Goal: Task Accomplishment & Management: Complete application form

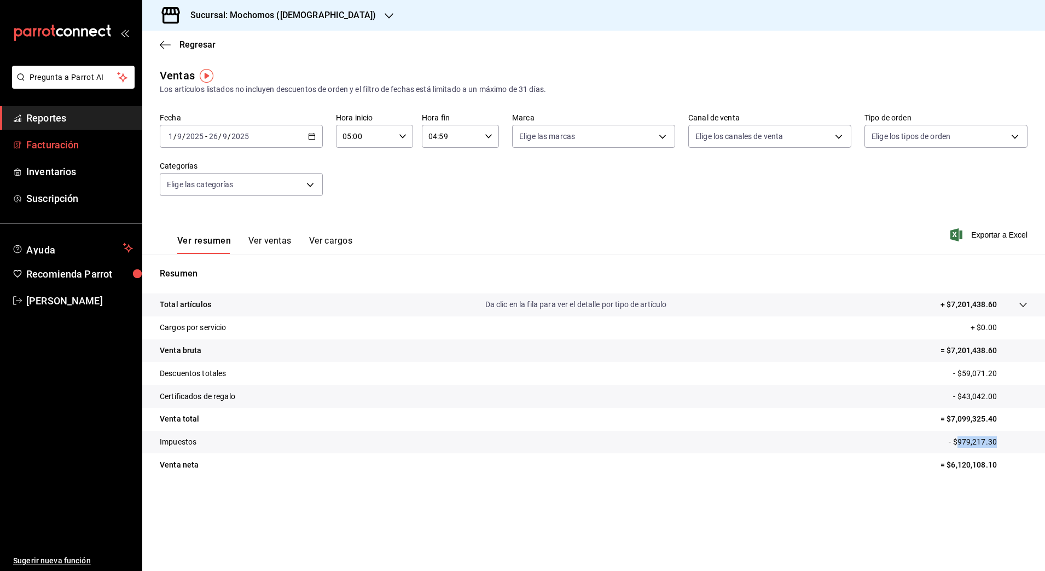
click at [82, 146] on span "Facturación" at bounding box center [79, 144] width 107 height 15
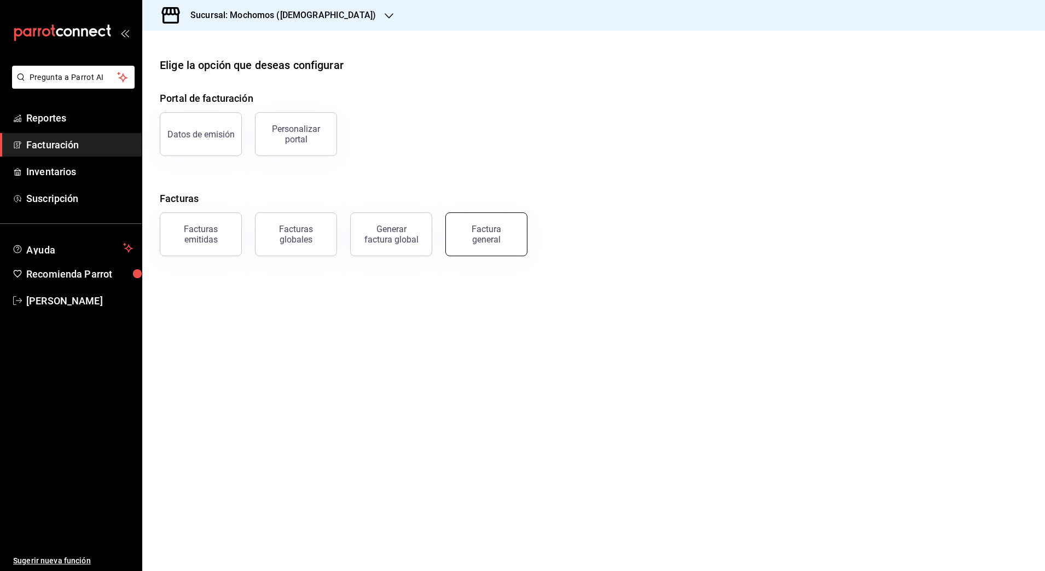
click at [485, 238] on div "Factura general" at bounding box center [486, 234] width 55 height 21
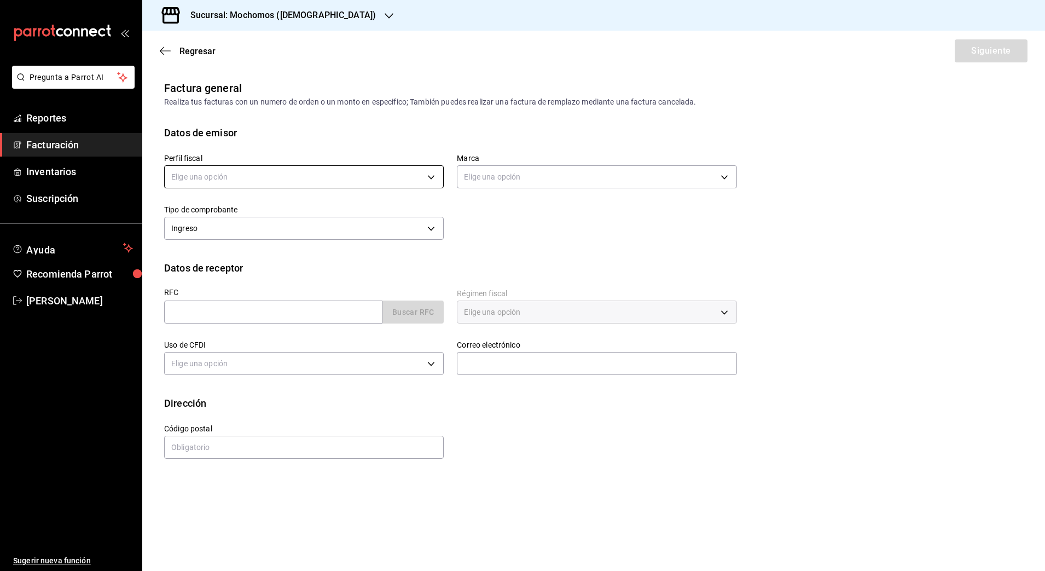
click at [251, 173] on body "Pregunta a Parrot AI Reportes Facturación Inventarios Suscripción Ayuda Recomie…" at bounding box center [522, 285] width 1045 height 571
click at [249, 236] on li "GASTRONOMIA COSMOS" at bounding box center [304, 232] width 279 height 20
type input "0c8fd8de-9d62-478e-9dc8-04ccc48728b0"
type input "d0e5f648-281b-433d-bf08-9501e0541b8c"
click at [287, 309] on input "text" at bounding box center [273, 311] width 218 height 23
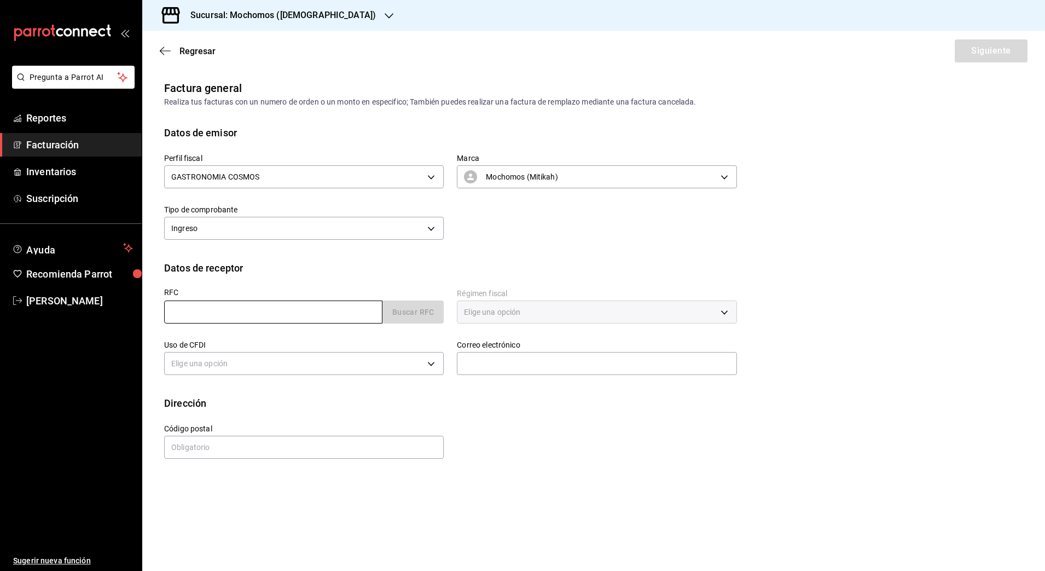
paste input "MBD171024AE3"
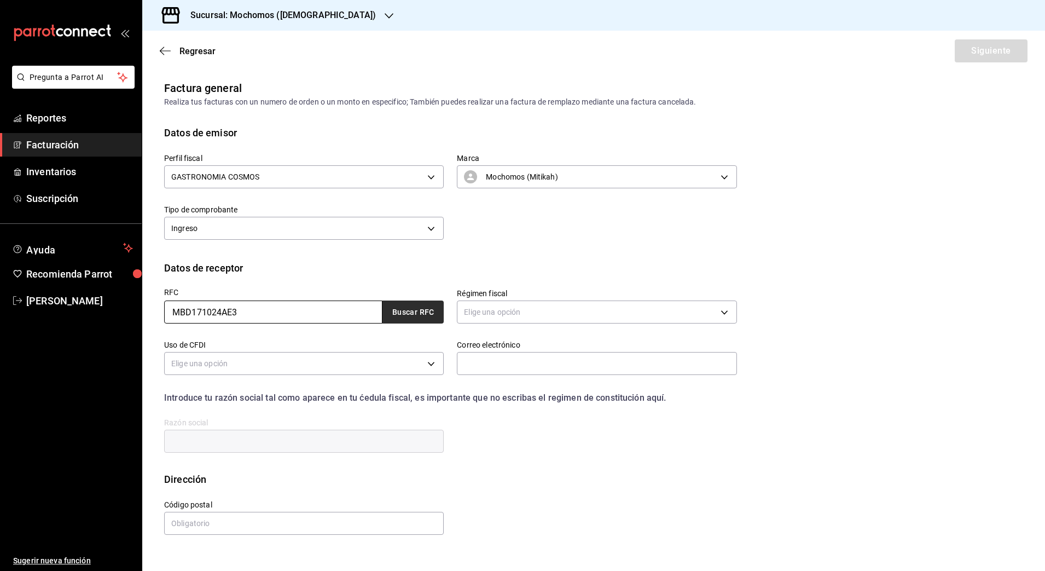
type input "MBD171024AE3"
click at [404, 323] on button "Buscar RFC" at bounding box center [413, 311] width 61 height 23
click at [499, 314] on body "Pregunta a Parrot AI Reportes Facturación Inventarios Suscripción Ayuda Recomie…" at bounding box center [522, 285] width 1045 height 571
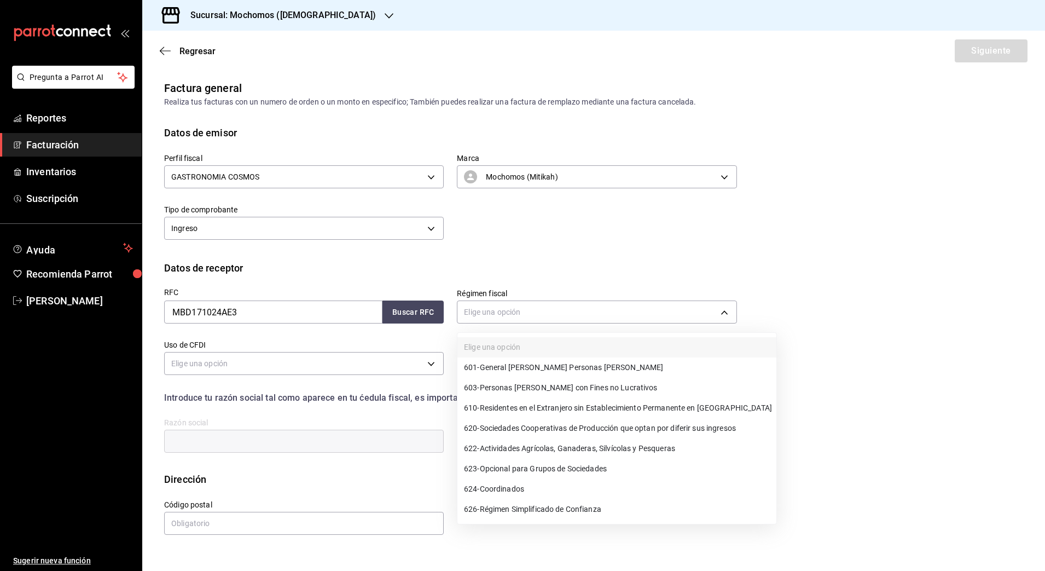
click at [508, 365] on span "601 - General [PERSON_NAME] Personas [PERSON_NAME]" at bounding box center [563, 367] width 199 height 11
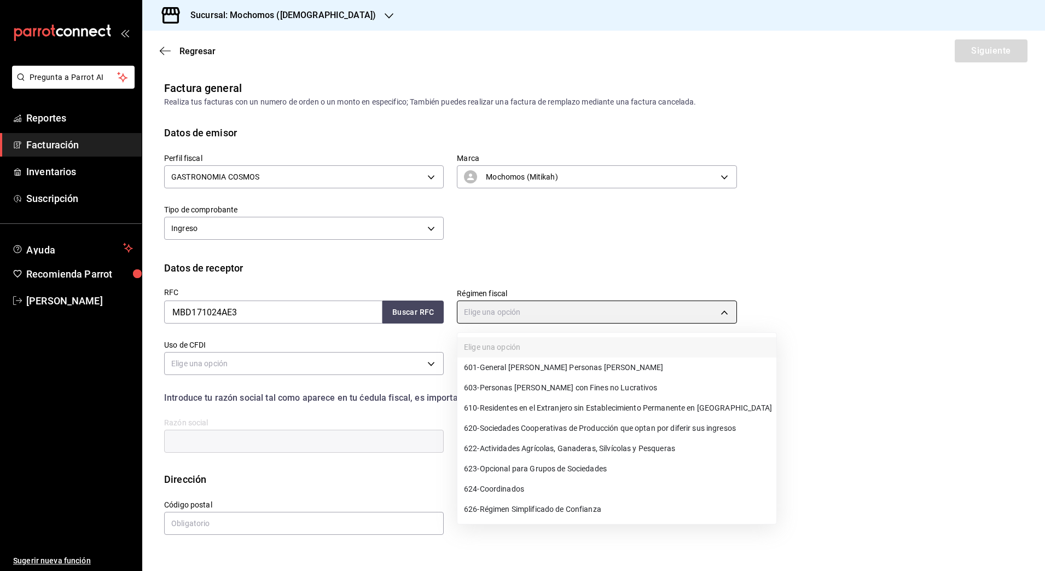
type input "601"
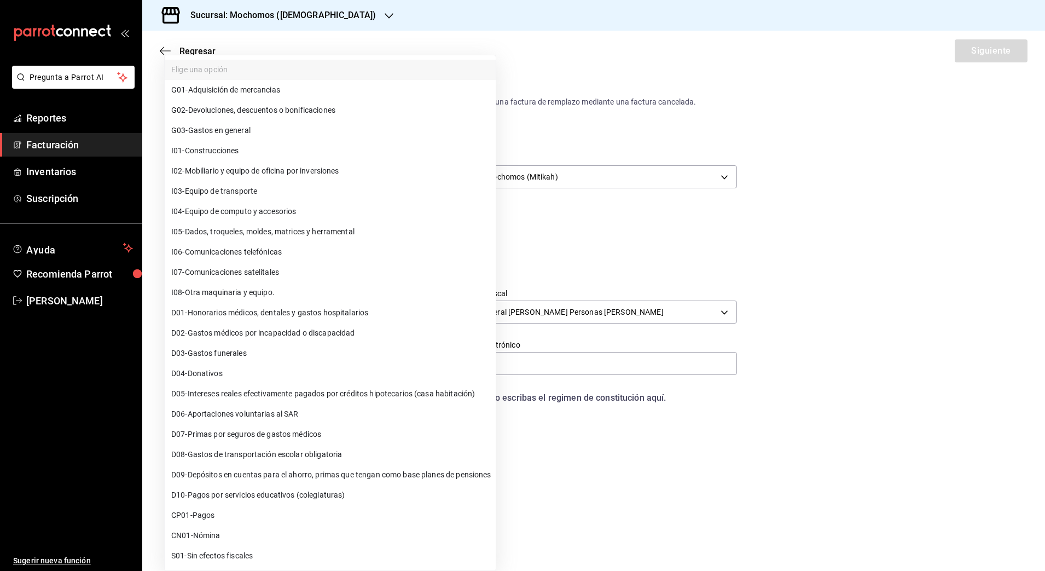
click at [274, 366] on body "Pregunta a Parrot AI Reportes Facturación Inventarios Suscripción Ayuda Recomie…" at bounding box center [522, 285] width 1045 height 571
click at [239, 131] on span "G03 - Gastos en general" at bounding box center [210, 130] width 79 height 11
type input "G03"
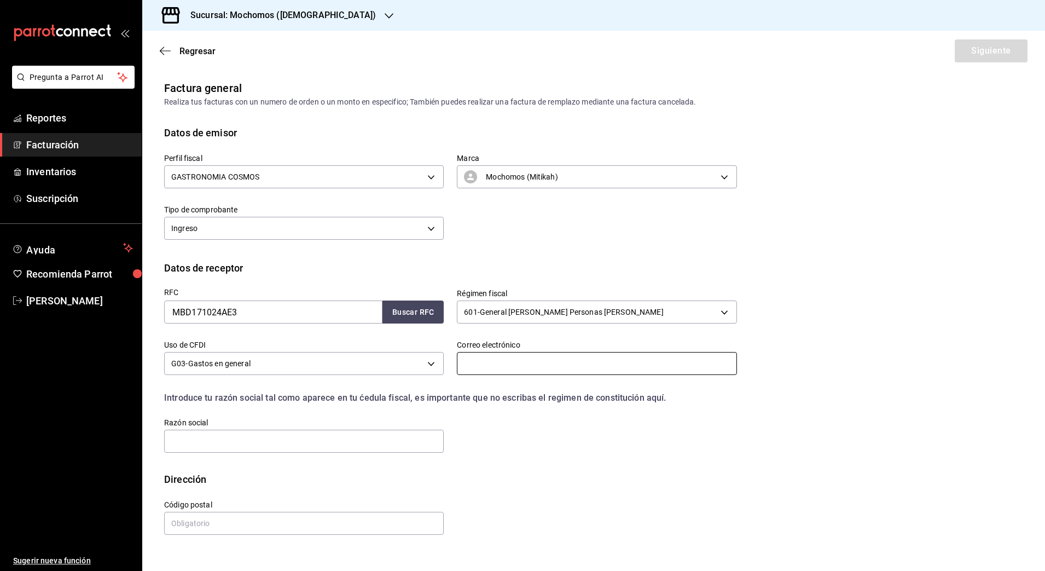
click at [507, 363] on input "text" at bounding box center [597, 363] width 280 height 23
paste input "[EMAIL_ADDRESS][DOMAIN_NAME]"
type input "[EMAIL_ADDRESS][DOMAIN_NAME]"
click at [248, 438] on input "text" at bounding box center [304, 441] width 280 height 23
paste input "MERCK BIOPHARMA"
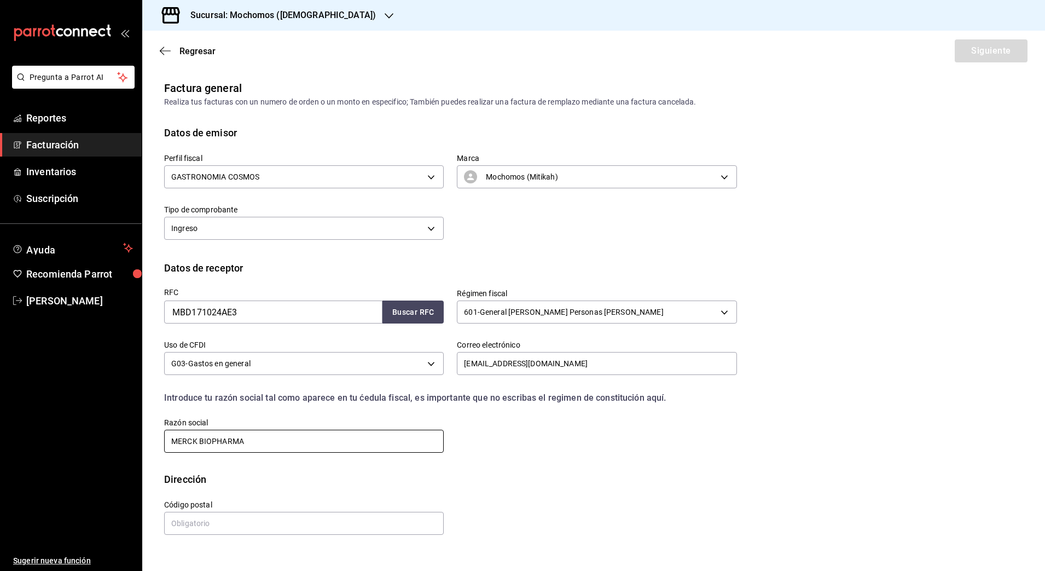
paste input "DISTRIBUTION"
type input "MERCK BIOPHARMA DISTRIBUTION"
click at [236, 530] on input "text" at bounding box center [304, 523] width 280 height 23
type input "53370"
click at [989, 47] on button "Siguiente" at bounding box center [991, 50] width 73 height 23
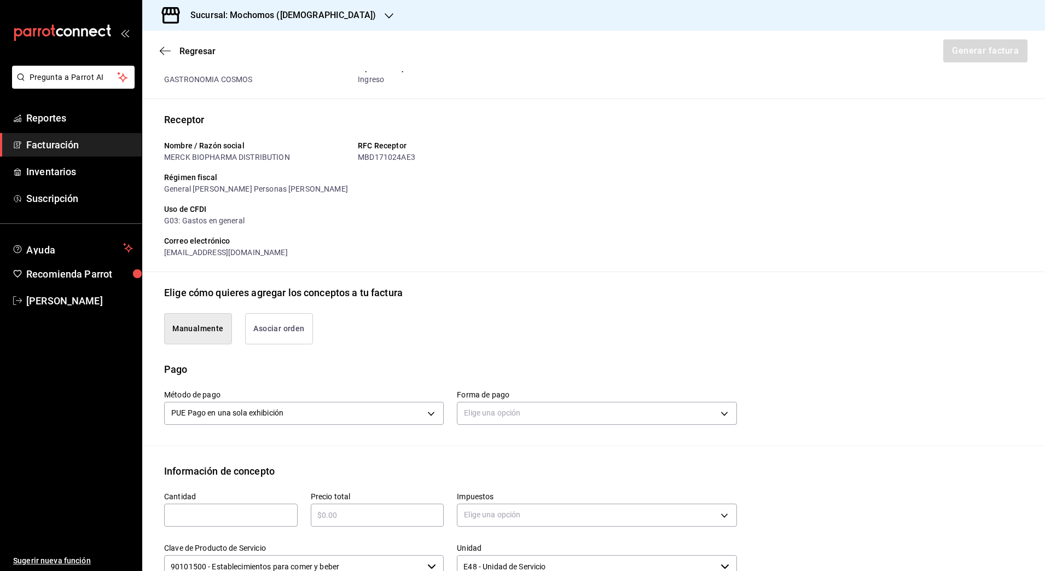
scroll to position [137, 0]
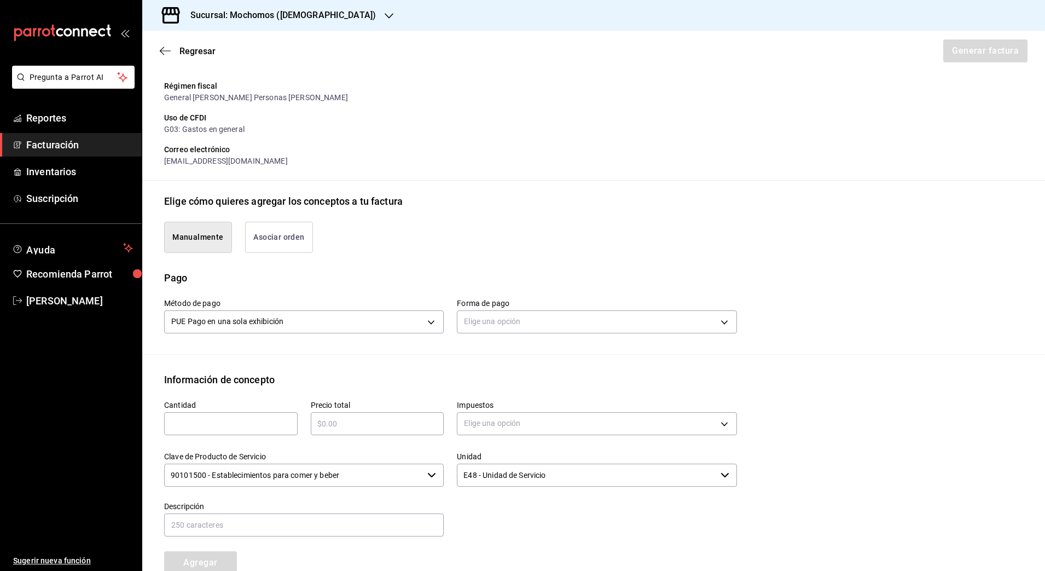
click at [268, 237] on button "Asociar orden" at bounding box center [279, 237] width 68 height 31
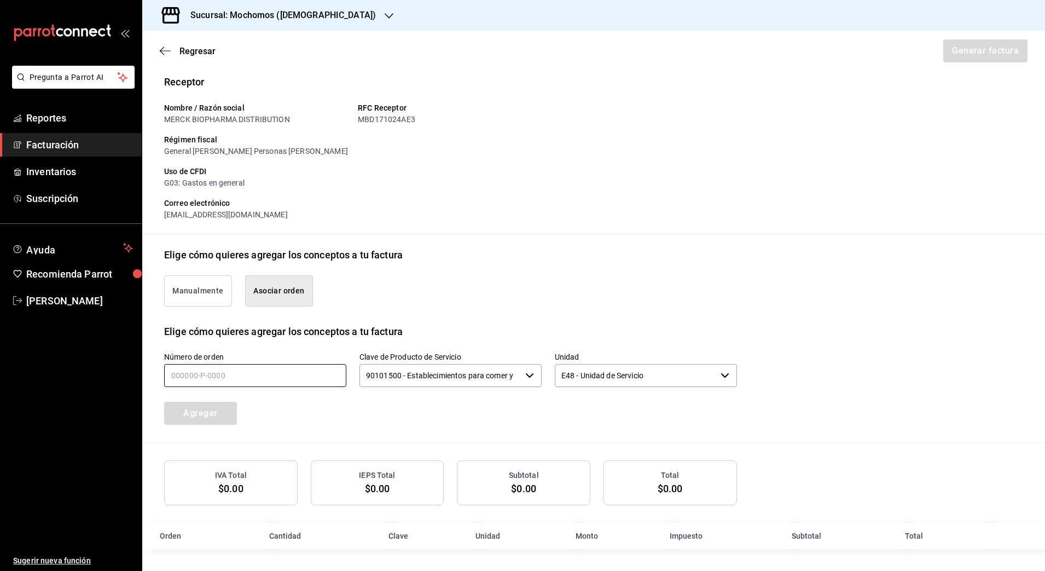
click at [204, 374] on input "text" at bounding box center [255, 375] width 182 height 23
type input "130925-p-0006"
click at [201, 417] on button "Agregar" at bounding box center [200, 413] width 73 height 23
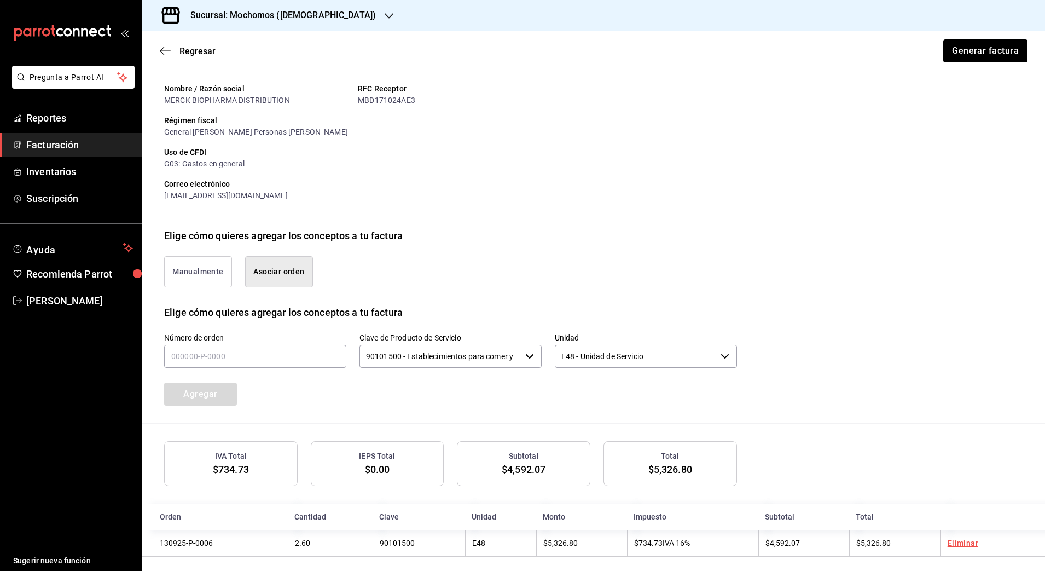
scroll to position [111, 0]
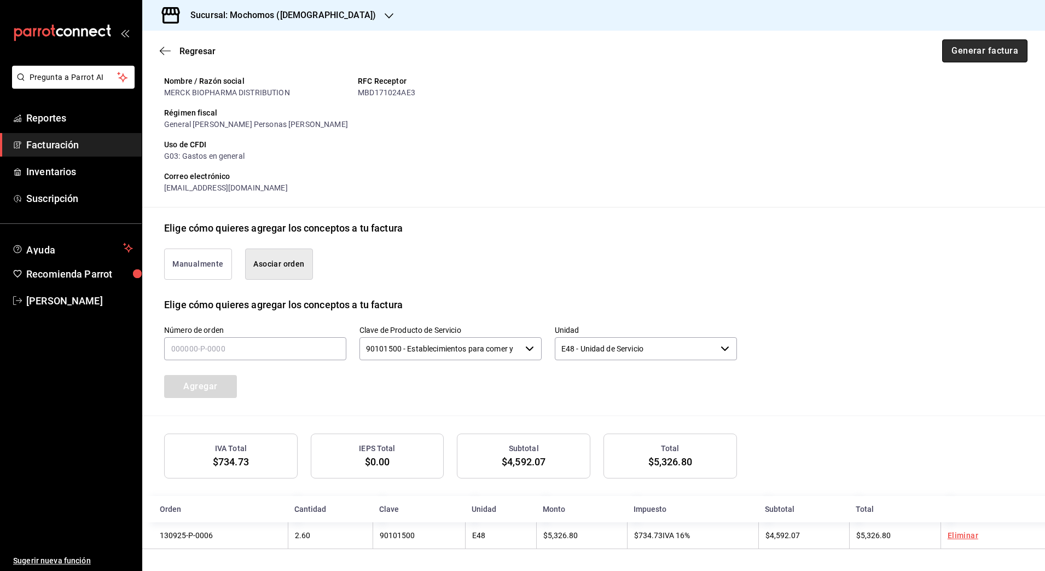
click at [977, 51] on button "Generar factura" at bounding box center [984, 50] width 85 height 23
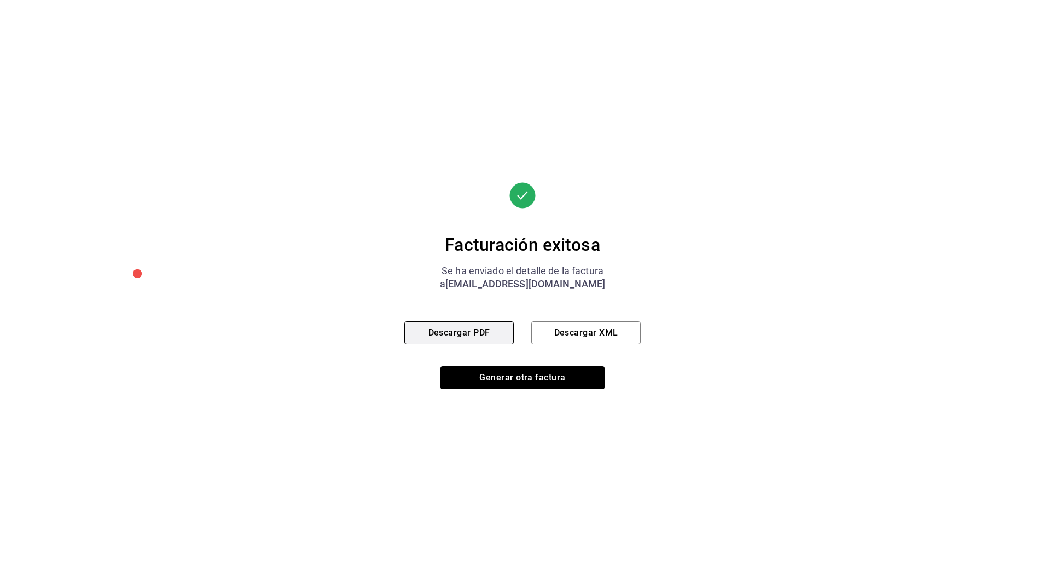
click at [453, 325] on button "Descargar PDF" at bounding box center [458, 332] width 109 height 23
click at [562, 335] on button "Descargar XML" at bounding box center [585, 332] width 109 height 23
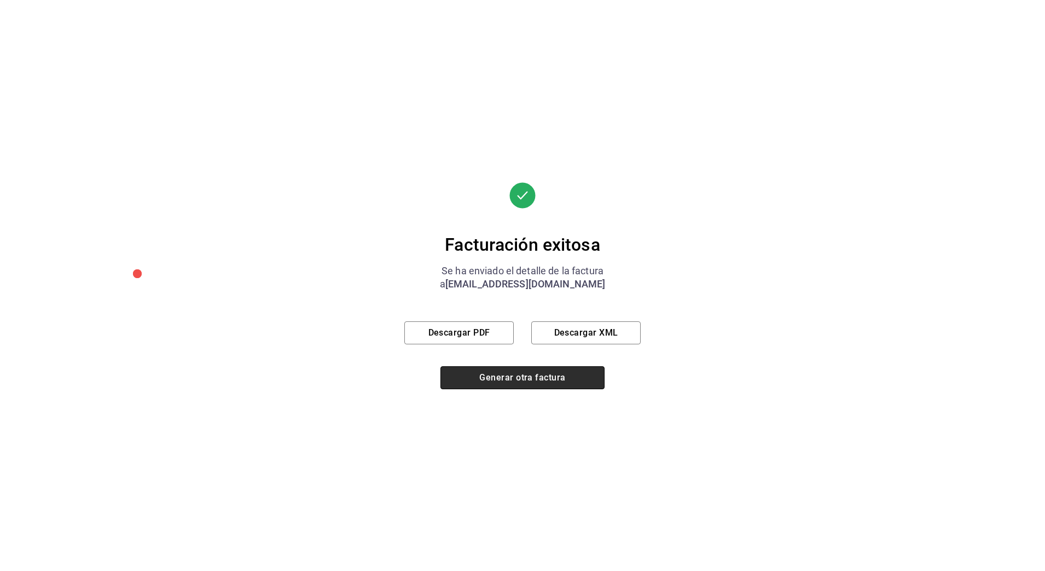
click at [487, 386] on button "Generar otra factura" at bounding box center [523, 377] width 164 height 23
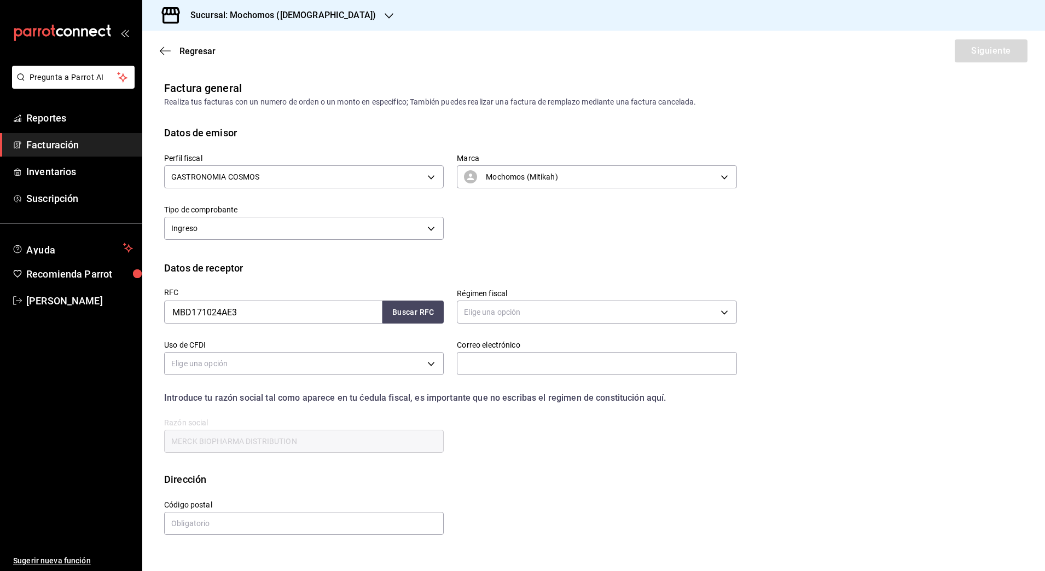
scroll to position [0, 0]
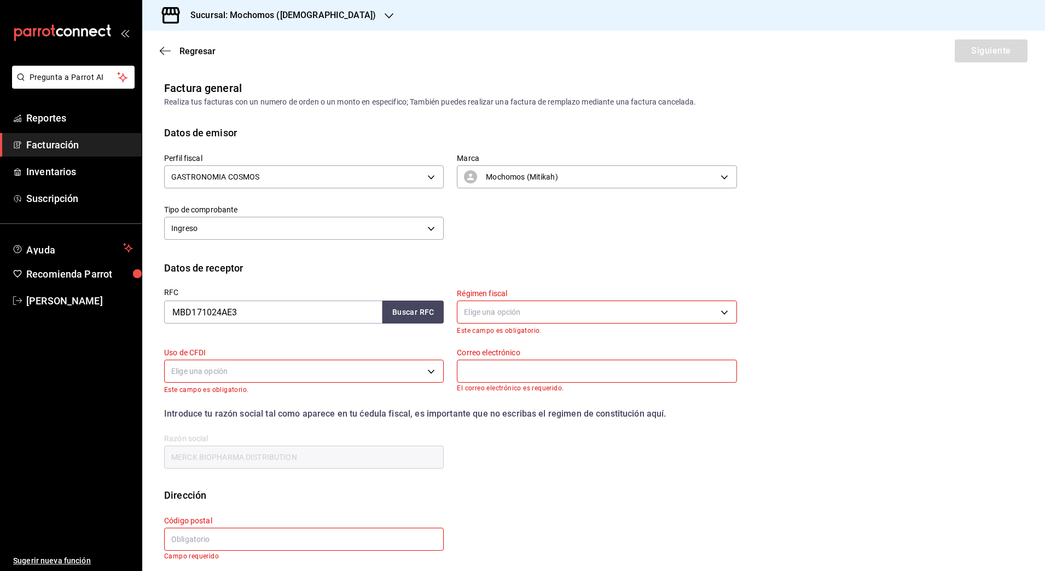
click at [226, 15] on h3 "Sucursal: Mochomos ([DEMOGRAPHIC_DATA])" at bounding box center [279, 15] width 194 height 13
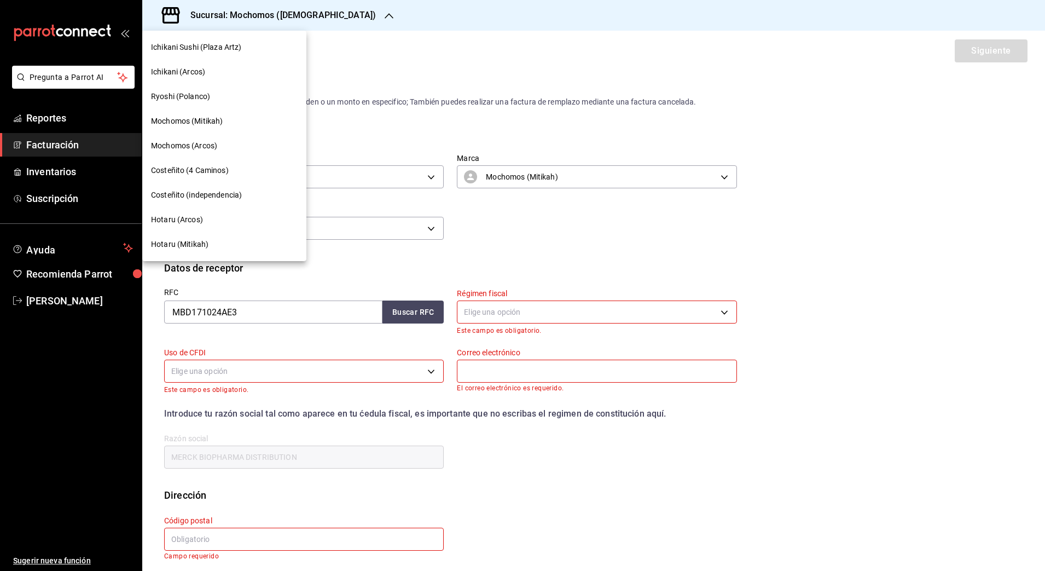
click at [224, 244] on div "Hotaru (Mitikah)" at bounding box center [224, 244] width 147 height 11
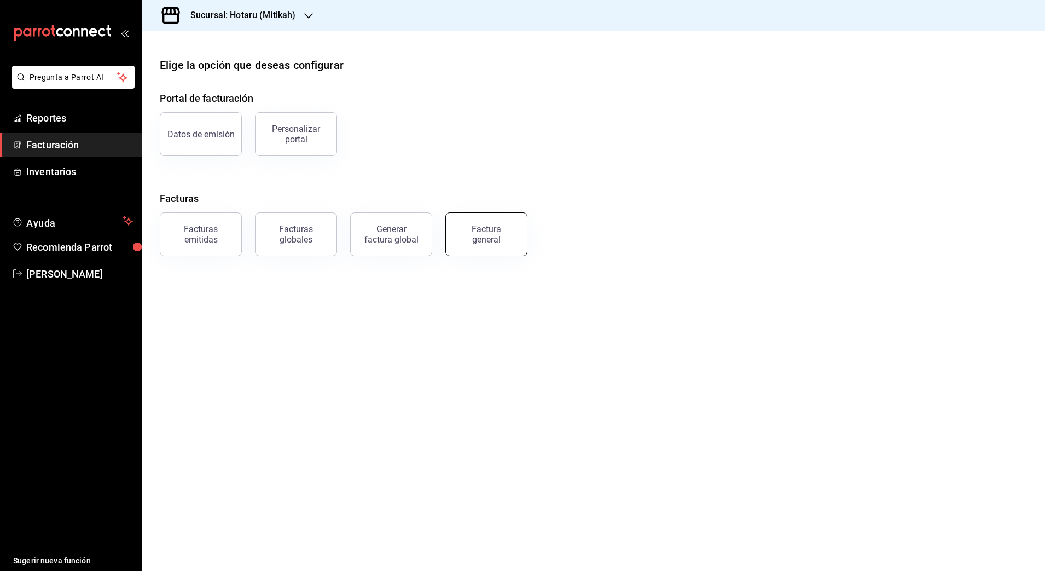
click at [523, 228] on button "Factura general" at bounding box center [486, 234] width 82 height 44
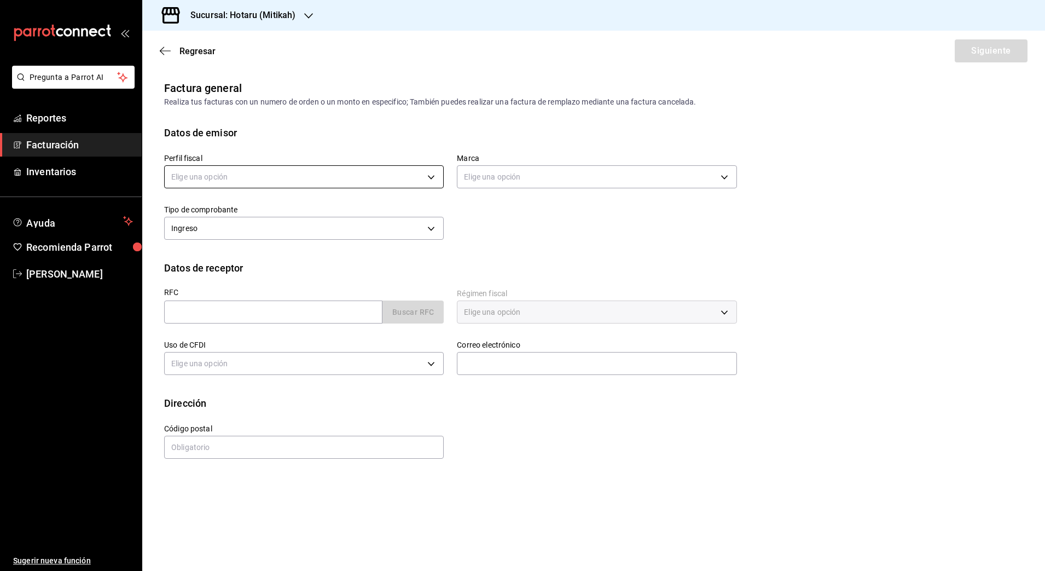
click at [216, 167] on body "Pregunta a Parrot AI Reportes Facturación Inventarios Ayuda Recomienda Parrot […" at bounding box center [522, 285] width 1045 height 571
click at [227, 228] on li "JAPAN BAR" at bounding box center [304, 232] width 279 height 20
type input "574eb26e-7380-4f63-90b4-cdca3d52c3b4"
type input "d84d5940-0e8c-40c5-88cd-2414b97e757c"
click at [250, 319] on input "text" at bounding box center [273, 311] width 218 height 23
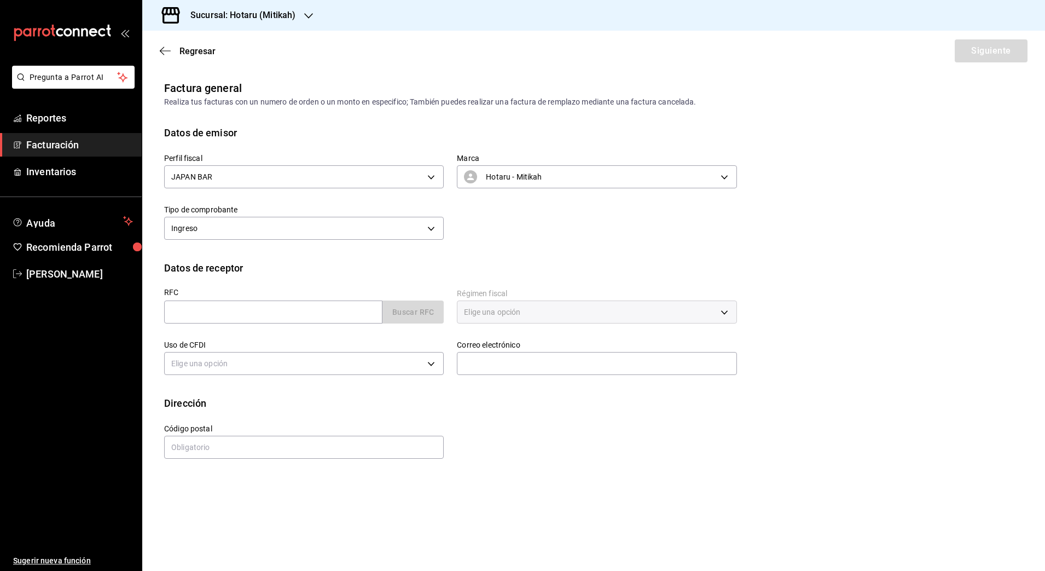
click at [71, 142] on span "Facturación" at bounding box center [79, 144] width 107 height 15
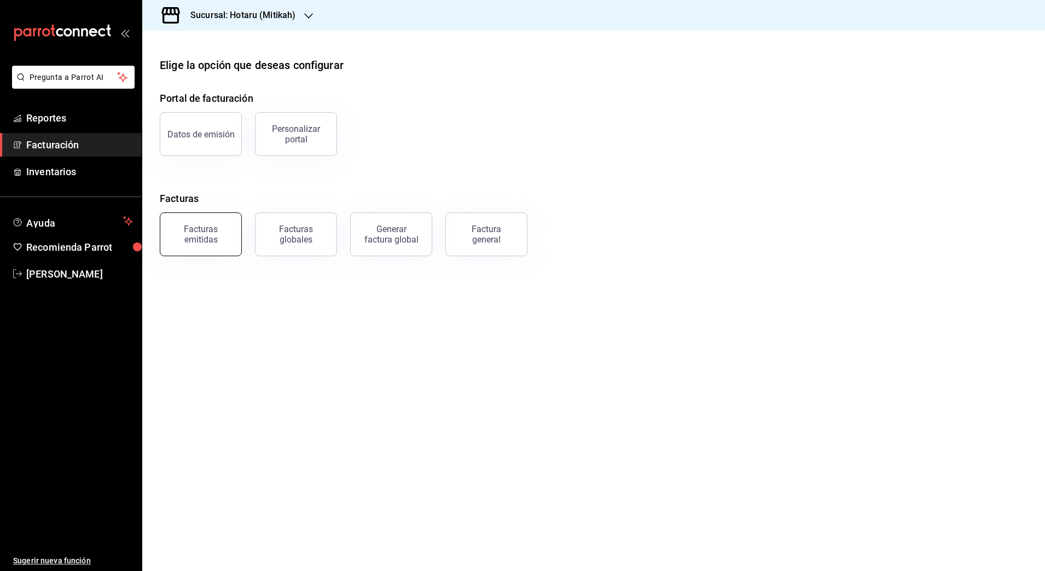
click at [206, 244] on button "Facturas emitidas" at bounding box center [201, 234] width 82 height 44
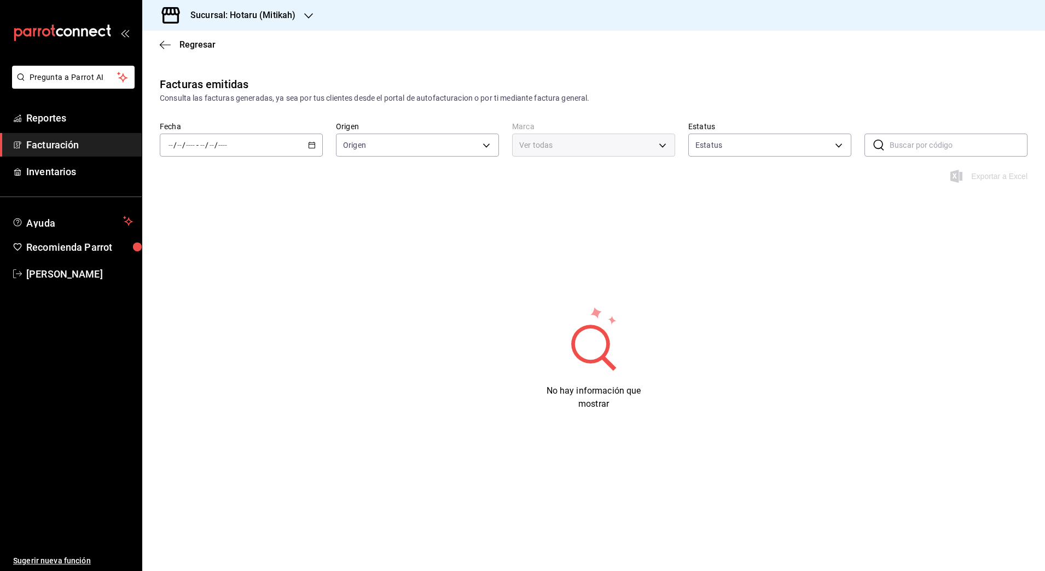
type input "ORDER_INVOICE,GENERAL_INVOICE"
type input "ACTIVE,PENDING_CANCELLATION,CANCELLED,PRE_CANCELLED"
click at [309, 146] on \(Stroke\) "button" at bounding box center [312, 145] width 7 height 6
type input "d84d5940-0e8c-40c5-88cd-2414b97e757c,77dc4db3-90d9-43b8-a5d3-75604ed845df"
click at [214, 298] on span "Rango de fechas" at bounding box center [211, 301] width 85 height 11
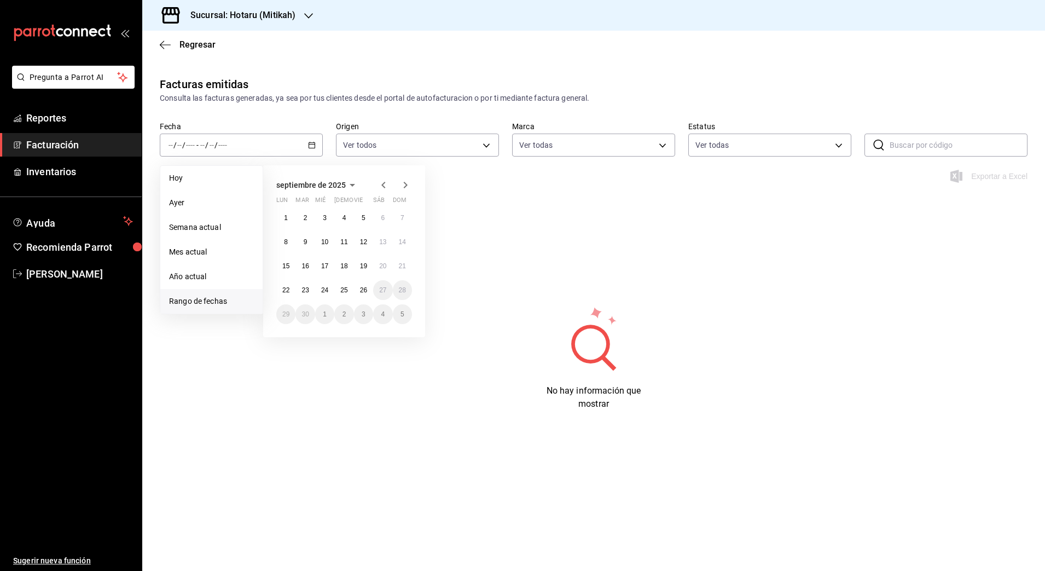
click at [380, 187] on icon "button" at bounding box center [383, 184] width 13 height 13
click at [325, 291] on abbr "20" at bounding box center [324, 290] width 7 height 8
click at [401, 186] on icon "button" at bounding box center [405, 184] width 13 height 13
click at [361, 286] on abbr "26" at bounding box center [363, 290] width 7 height 8
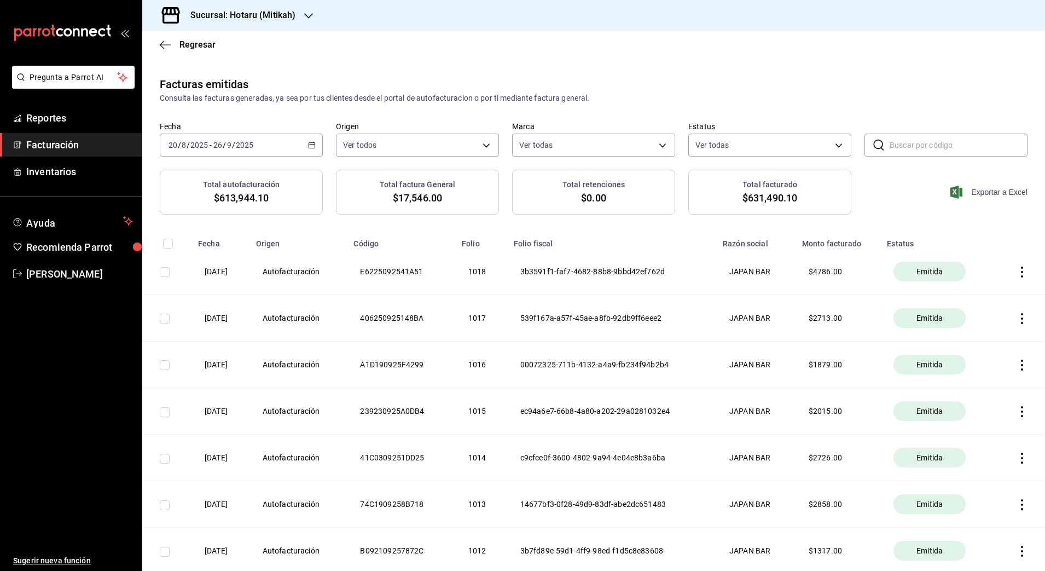
click at [990, 192] on span "Exportar a Excel" at bounding box center [990, 192] width 75 height 13
click at [310, 149] on div "[DATE] [DATE] - [DATE] [DATE]" at bounding box center [241, 145] width 163 height 23
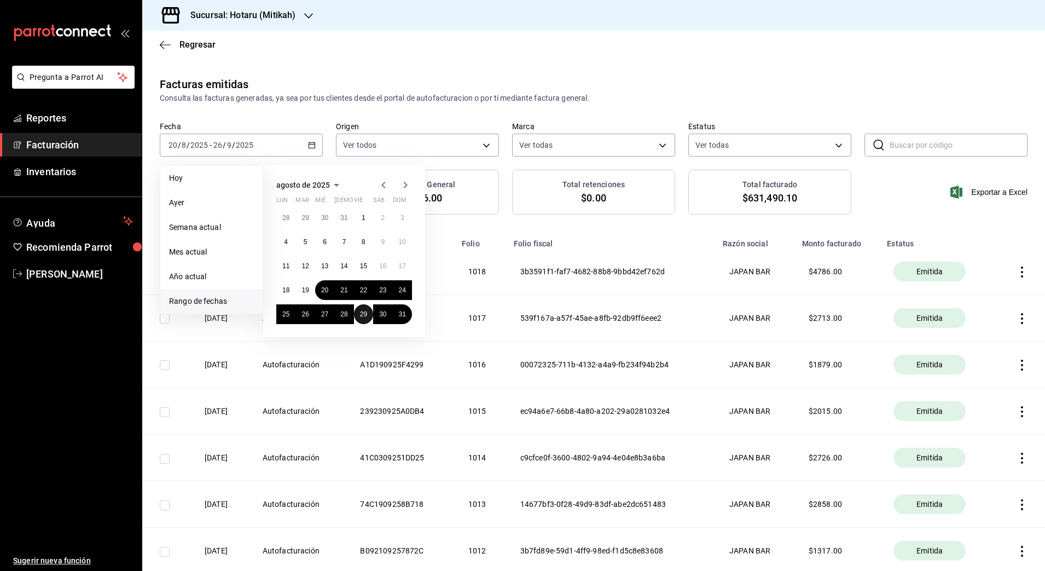
click at [360, 313] on abbr "29" at bounding box center [363, 314] width 7 height 8
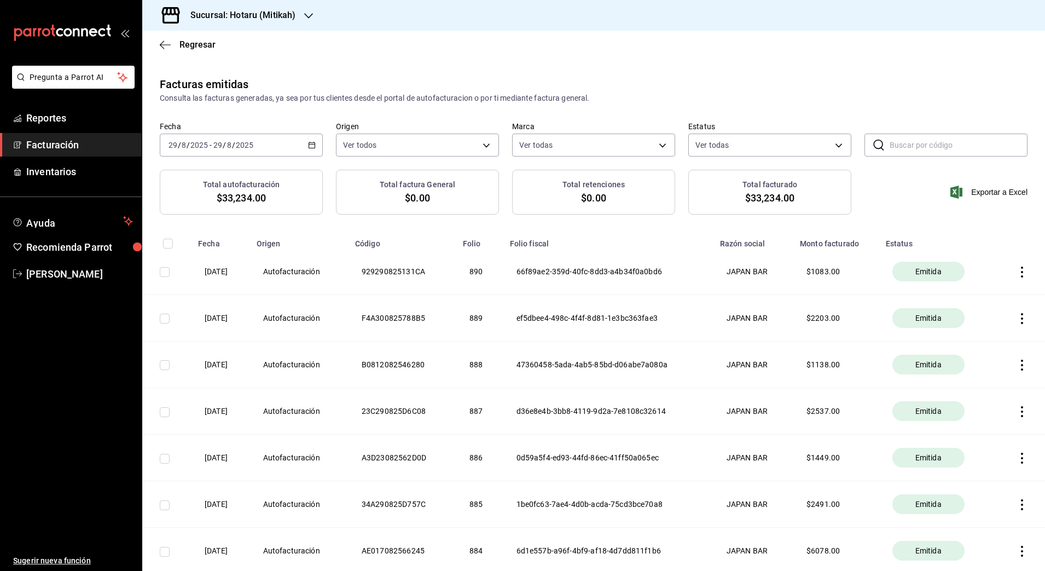
click at [1017, 502] on icon "button" at bounding box center [1022, 504] width 11 height 11
click at [975, 476] on div "Descargar PDF" at bounding box center [977, 477] width 53 height 9
click at [1017, 503] on icon "button" at bounding box center [1022, 504] width 11 height 11
click at [963, 509] on div "Descargar XML" at bounding box center [977, 505] width 53 height 9
click at [208, 2] on div "Sucursal: Hotaru (Mitikah)" at bounding box center [234, 15] width 166 height 31
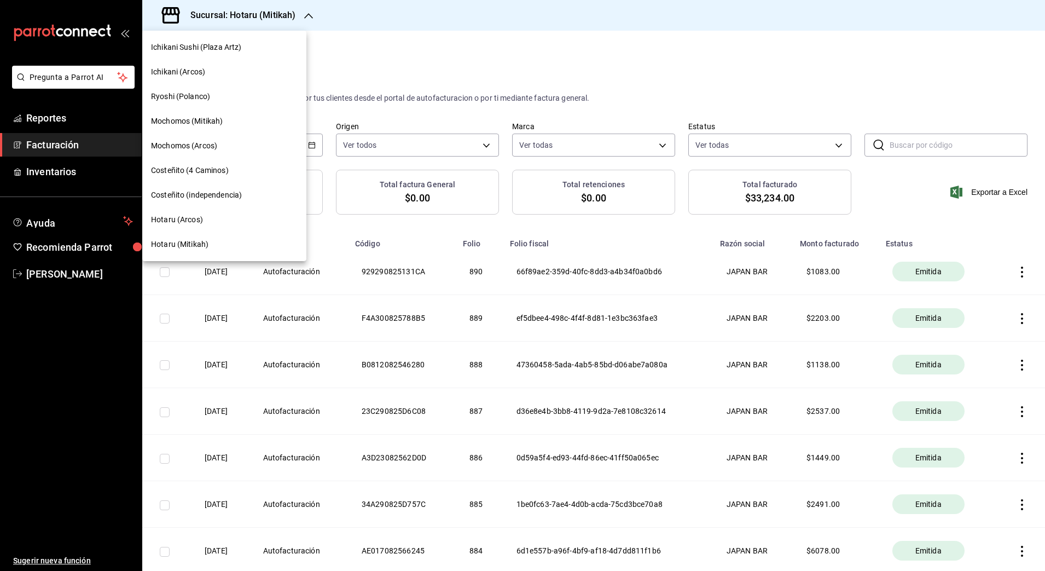
click at [195, 89] on div "Ryoshi (Polanco)" at bounding box center [224, 96] width 164 height 25
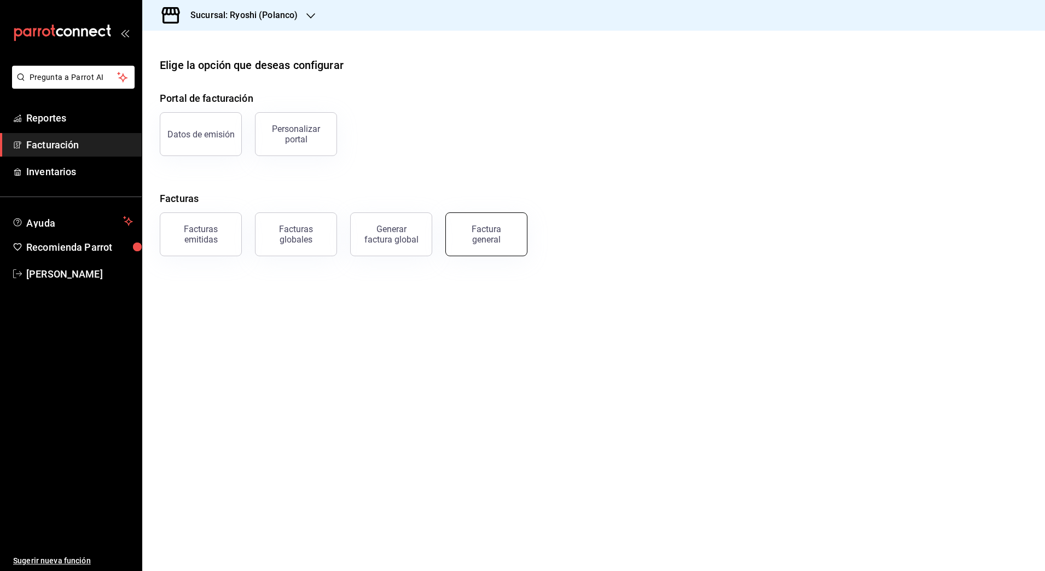
click at [466, 233] on div "Factura general" at bounding box center [486, 234] width 55 height 21
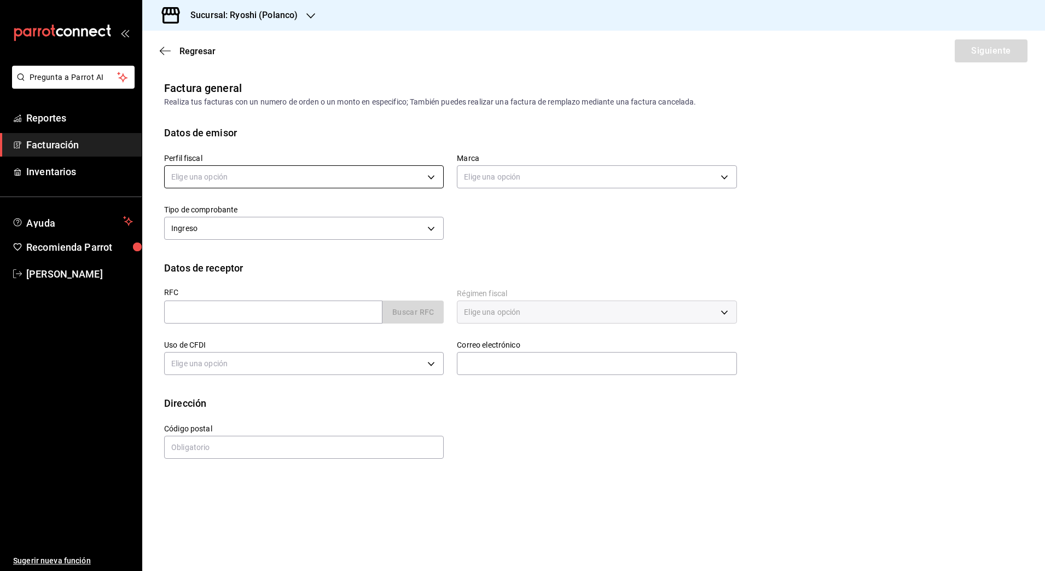
click at [254, 178] on body "Pregunta a Parrot AI Reportes Facturación Inventarios Ayuda Recomienda Parrot […" at bounding box center [522, 285] width 1045 height 571
click at [237, 235] on li "JAPAN BAR" at bounding box center [304, 232] width 279 height 20
type input "c98cacb0-d3b9-4e39-abbf-ac42bbb95db4"
type input "d1ab8890-ddc3-4d94-b14c-d24ccf3ac2d8"
drag, startPoint x: 230, startPoint y: 305, endPoint x: 240, endPoint y: 285, distance: 22.0
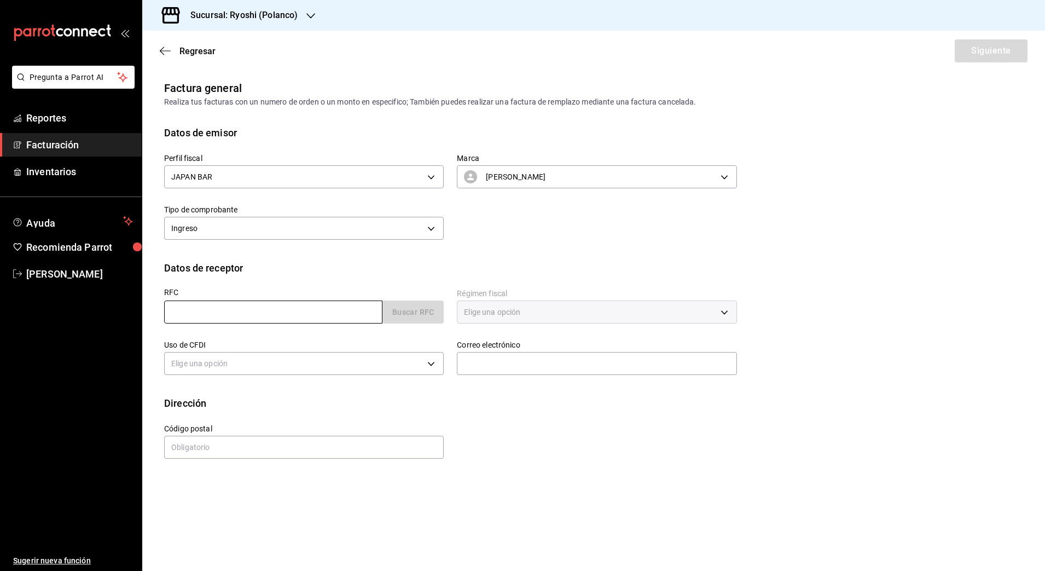
click at [230, 305] on input "text" at bounding box center [273, 311] width 218 height 23
paste input "[URL]"
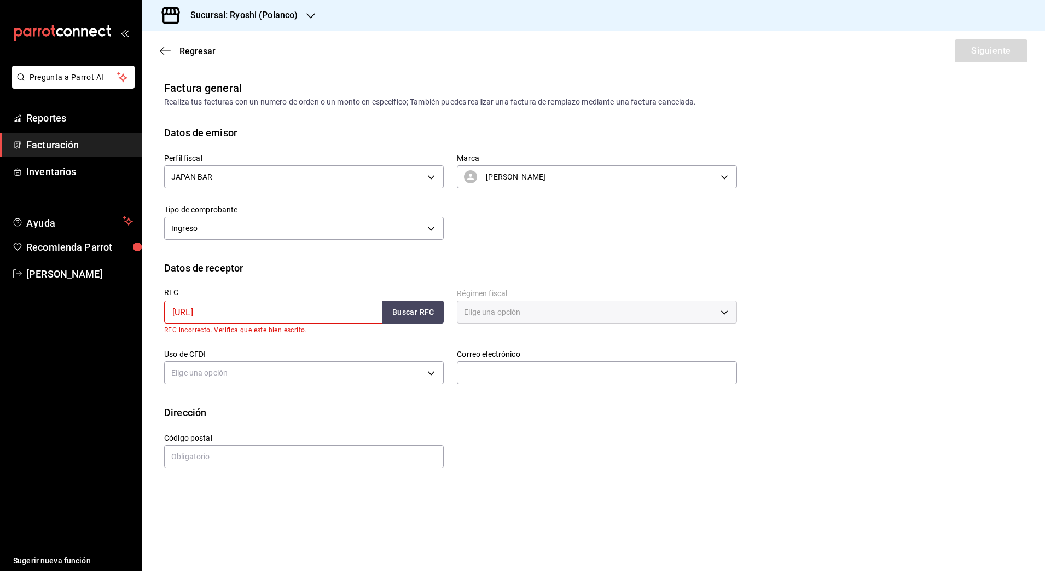
drag, startPoint x: 278, startPoint y: 315, endPoint x: 74, endPoint y: 292, distance: 205.4
click at [74, 292] on div "Pregunta a Parrot AI Reportes Facturación Inventarios Ayuda Recomienda Parrot […" at bounding box center [522, 285] width 1045 height 571
paste input "SCA080206AN6"
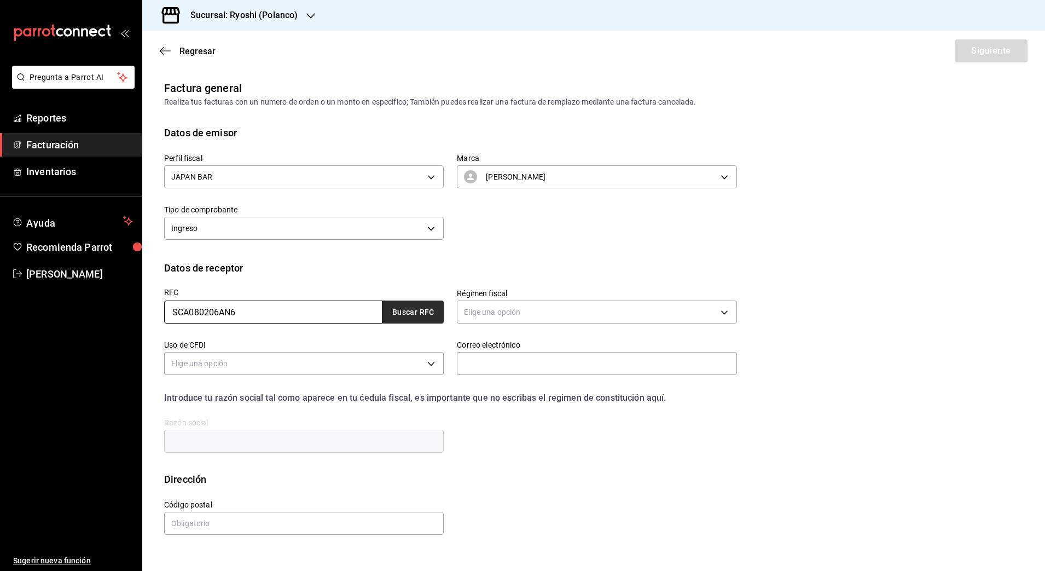
type input "SCA080206AN6"
drag, startPoint x: 407, startPoint y: 316, endPoint x: 418, endPoint y: 318, distance: 11.1
click at [407, 316] on button "Buscar RFC" at bounding box center [413, 311] width 61 height 23
click at [501, 313] on body "Pregunta a Parrot AI Reportes Facturación Inventarios Ayuda Recomienda Parrot […" at bounding box center [522, 285] width 1045 height 571
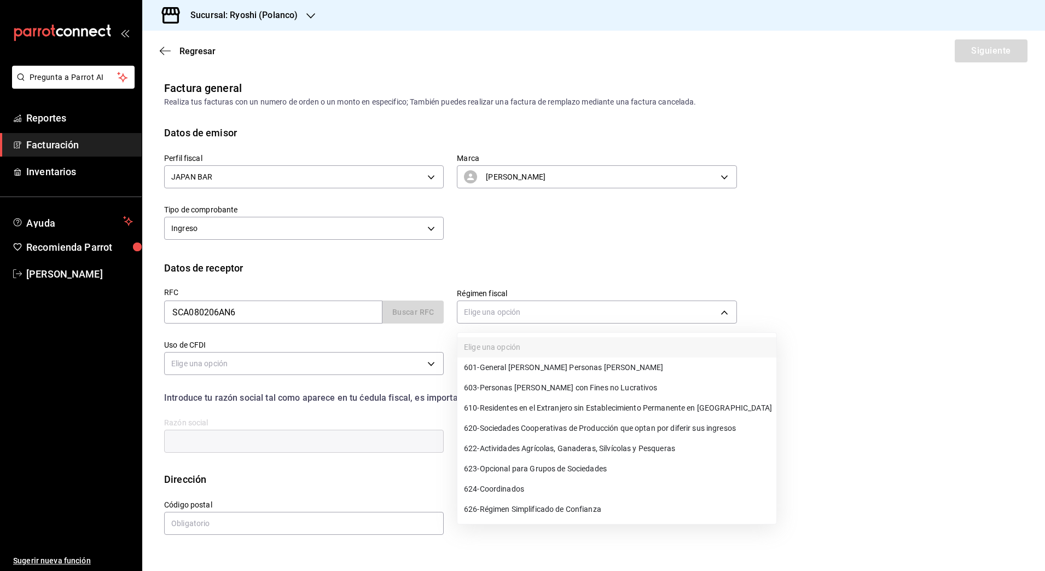
drag, startPoint x: 506, startPoint y: 367, endPoint x: 269, endPoint y: 373, distance: 237.1
click at [507, 367] on span "601 - General [PERSON_NAME] Personas [PERSON_NAME]" at bounding box center [563, 367] width 199 height 11
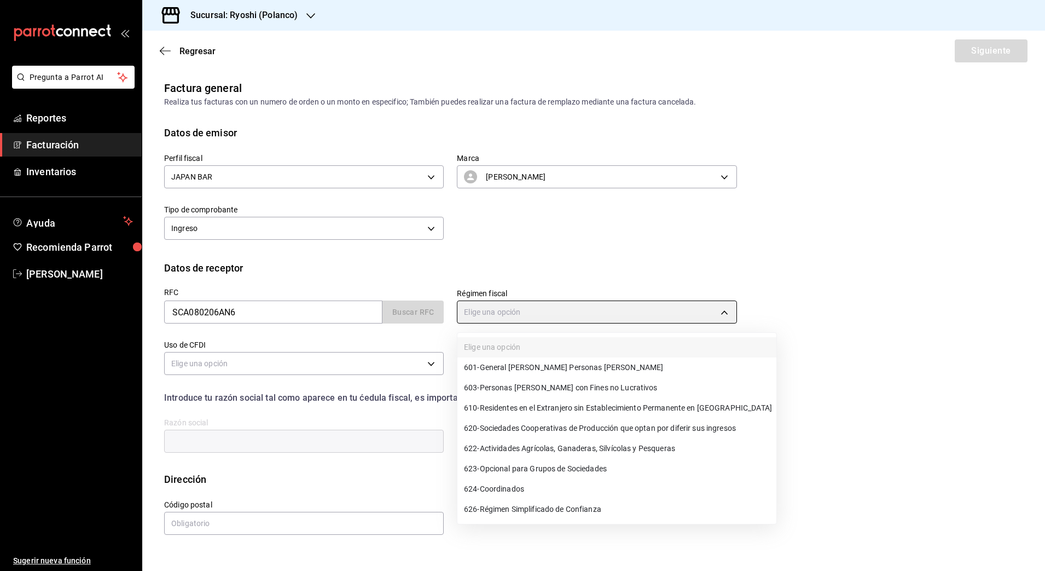
type input "601"
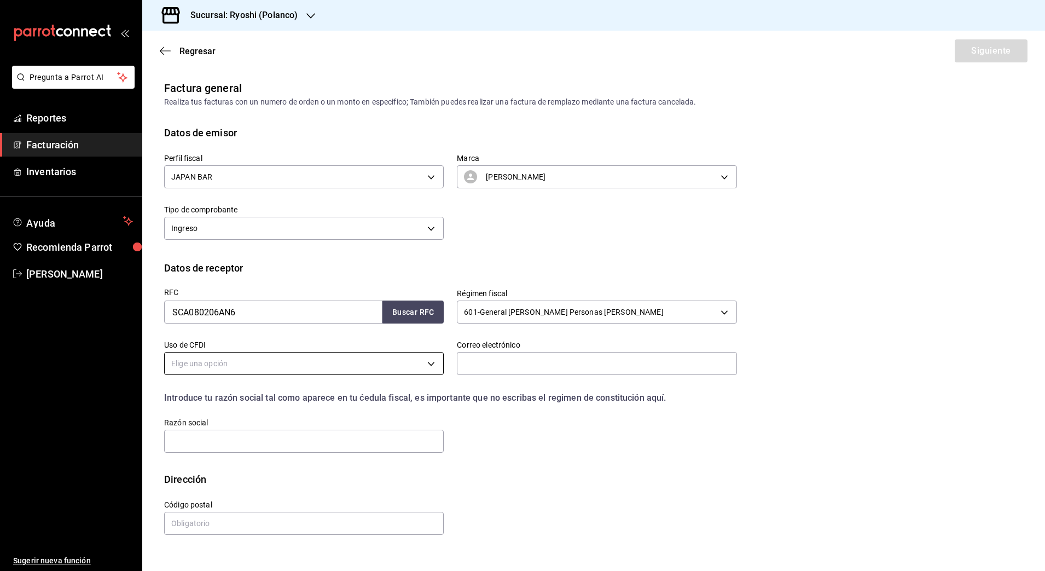
click at [253, 364] on body "Pregunta a Parrot AI Reportes Facturación Inventarios Ayuda Recomienda Parrot […" at bounding box center [522, 285] width 1045 height 571
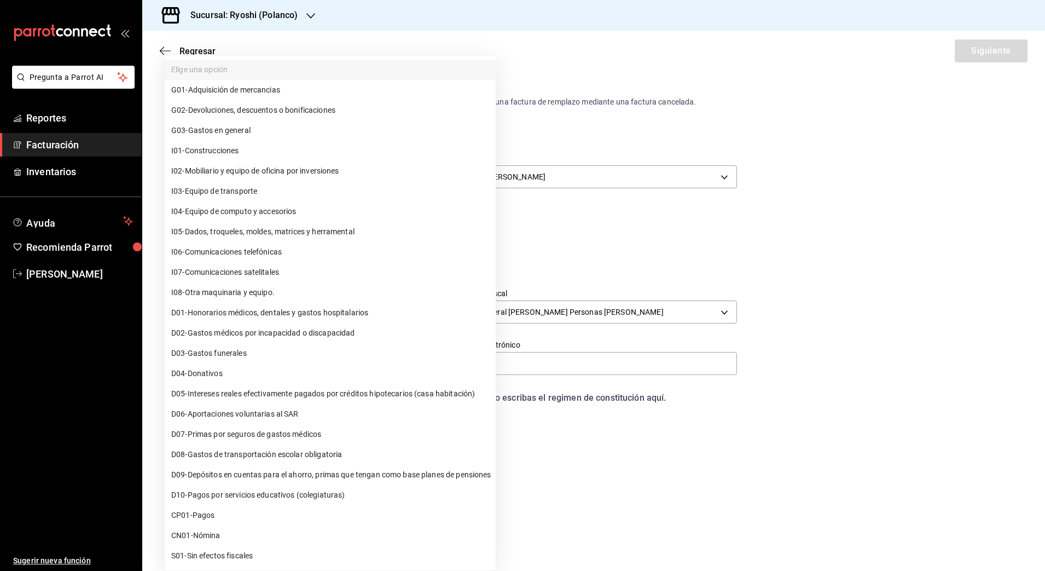
click at [245, 131] on span "G03 - Gastos en general" at bounding box center [210, 130] width 79 height 11
type input "G03"
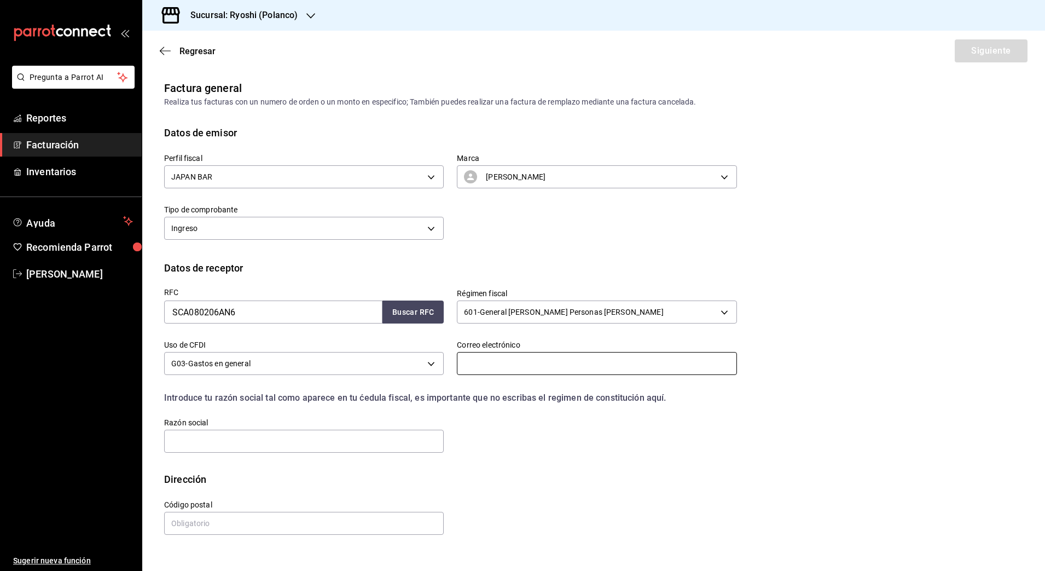
click at [500, 368] on input "text" at bounding box center [597, 363] width 280 height 23
paste input "[EMAIL_ADDRESS][DOMAIN_NAME]"
type input "[EMAIL_ADDRESS][DOMAIN_NAME]"
click at [230, 447] on input "text" at bounding box center [304, 441] width 280 height 23
paste input "SALTO CONTROL DE ACCESOS"
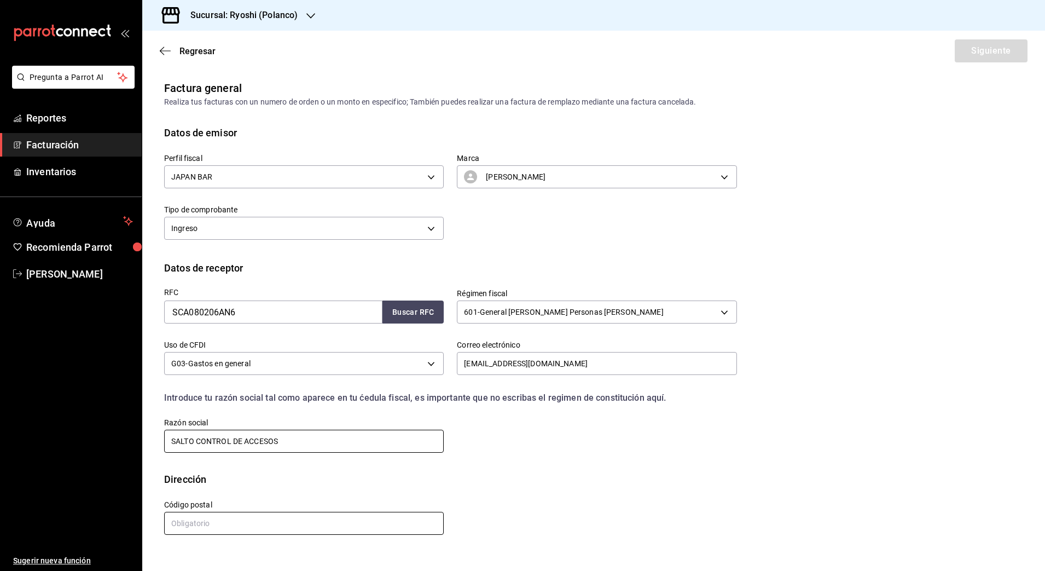
type input "SALTO CONTROL DE ACCESOS"
click at [205, 520] on input "text" at bounding box center [304, 523] width 280 height 23
click at [233, 525] on input "text" at bounding box center [304, 523] width 280 height 23
type input "77569"
click at [1004, 68] on div "Regresar Siguiente" at bounding box center [593, 51] width 903 height 40
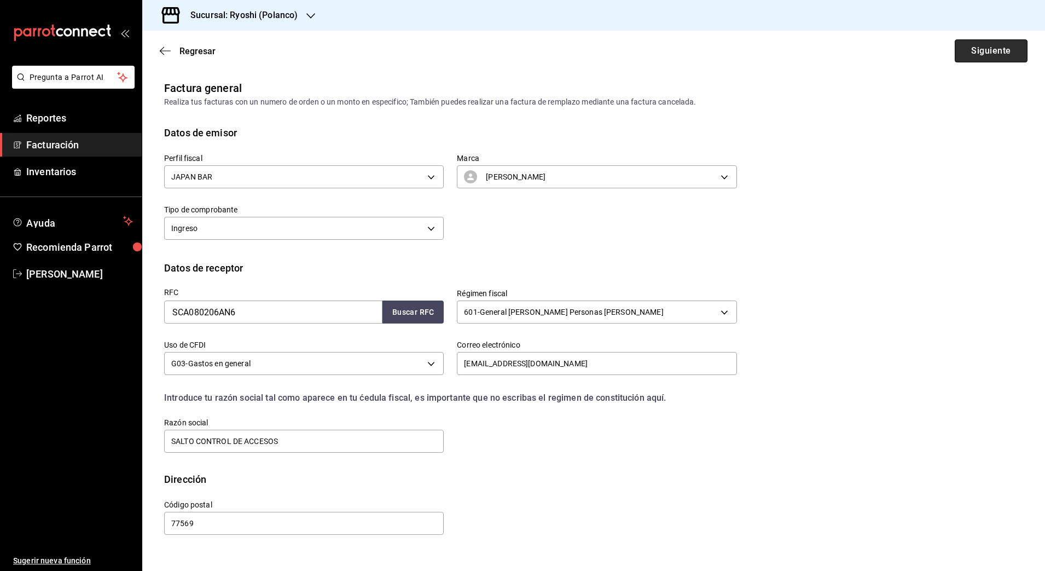
click at [1004, 54] on button "Siguiente" at bounding box center [991, 50] width 73 height 23
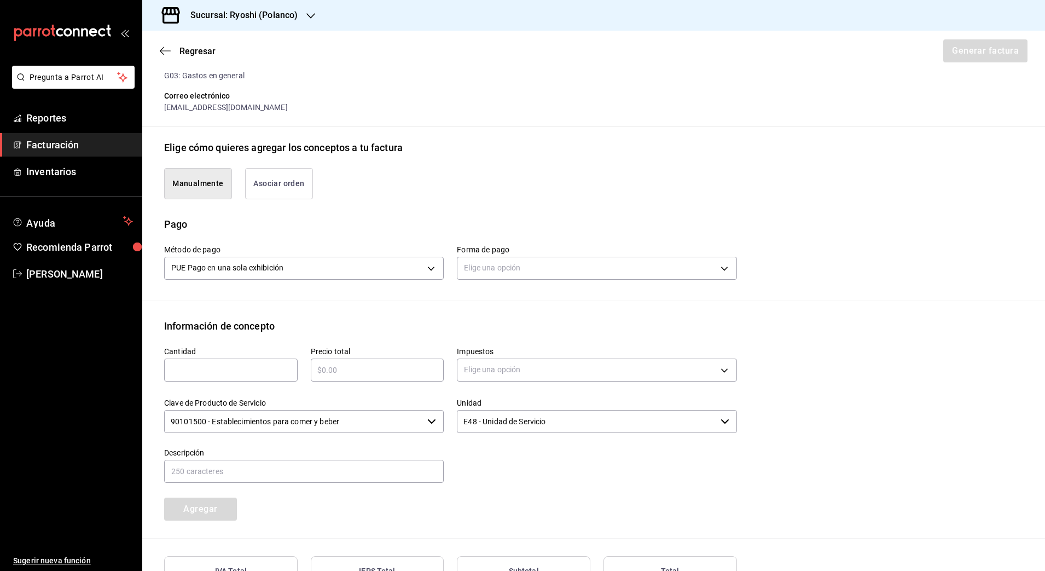
scroll to position [274, 0]
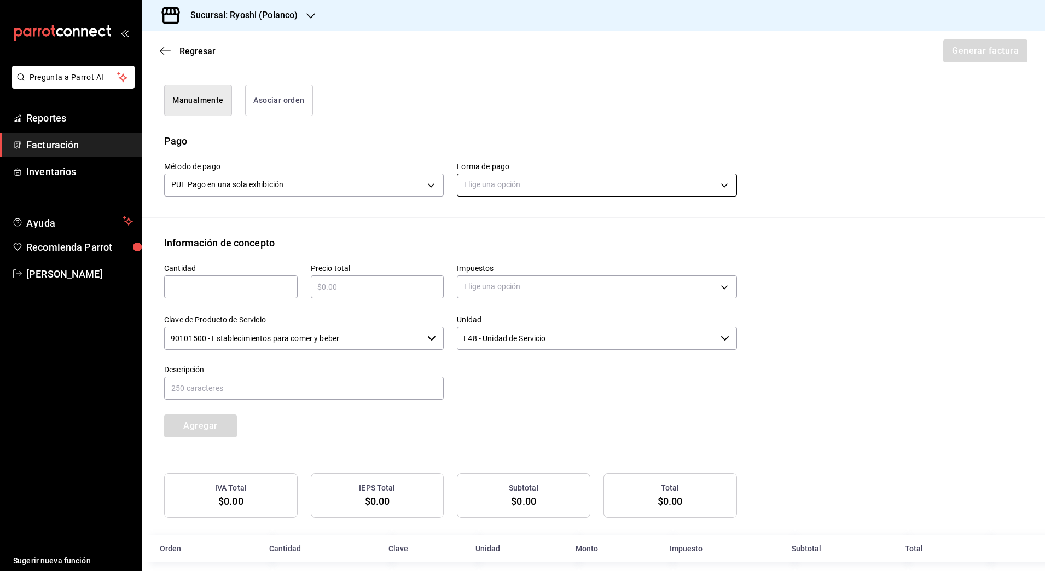
click at [503, 181] on body "Pregunta a Parrot AI Reportes Facturación Inventarios Ayuda Recomienda Parrot […" at bounding box center [522, 285] width 1045 height 571
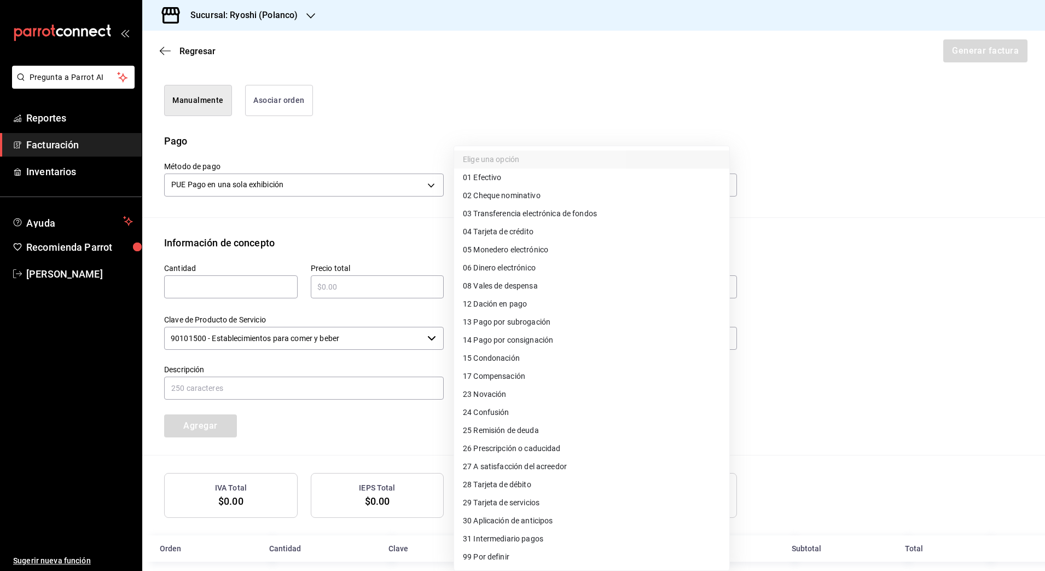
click at [500, 233] on span "04 Tarjeta de crédito" at bounding box center [498, 231] width 71 height 11
type input "04"
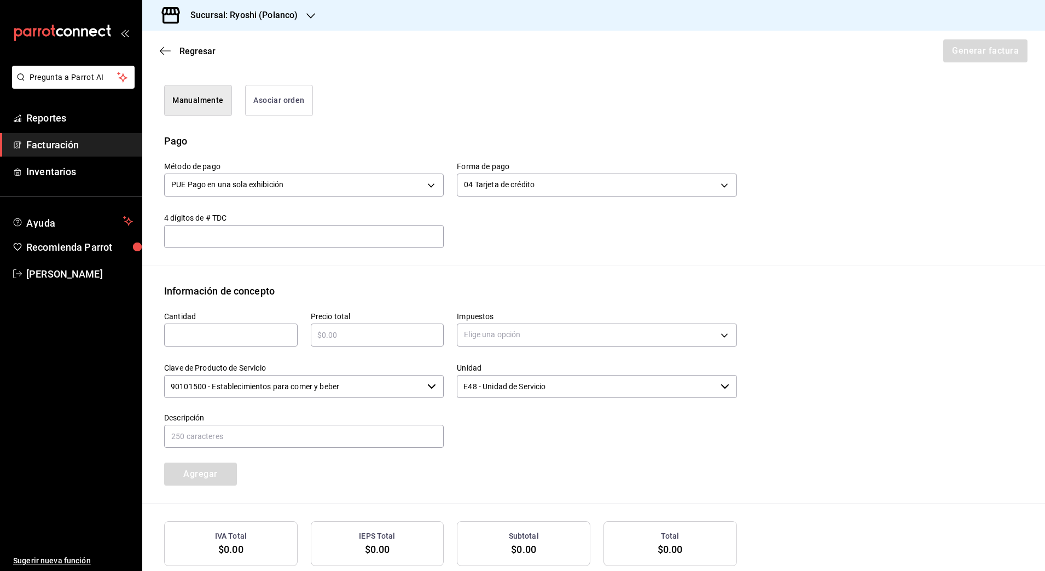
click at [201, 340] on input "text" at bounding box center [231, 334] width 134 height 13
type input "1"
type input "$5402"
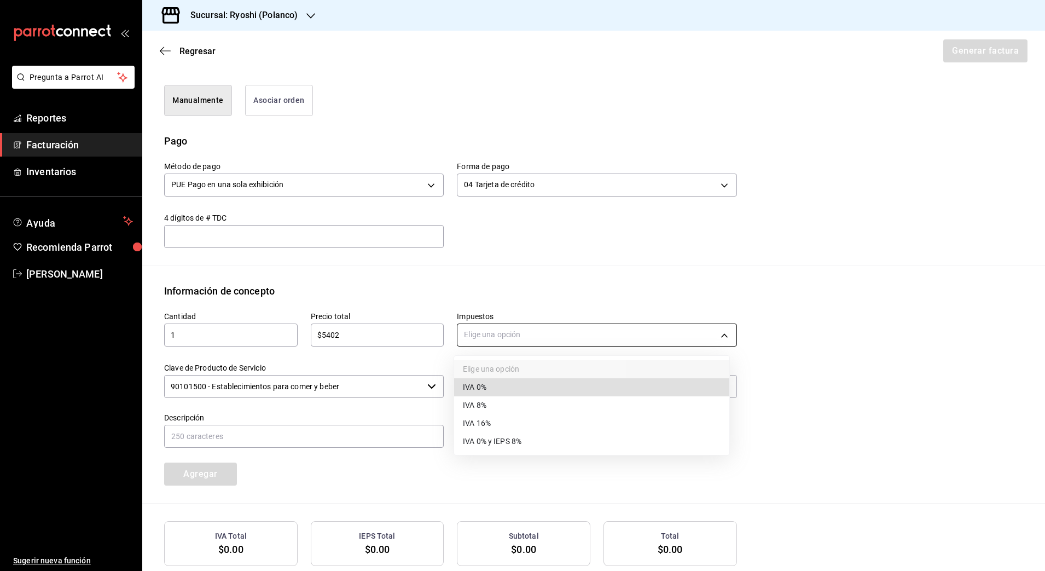
click at [519, 337] on body "Pregunta a Parrot AI Reportes Facturación Inventarios Ayuda Recomienda Parrot […" at bounding box center [522, 285] width 1045 height 571
click at [499, 421] on li "IVA 16%" at bounding box center [591, 423] width 275 height 18
type input "IVA_16"
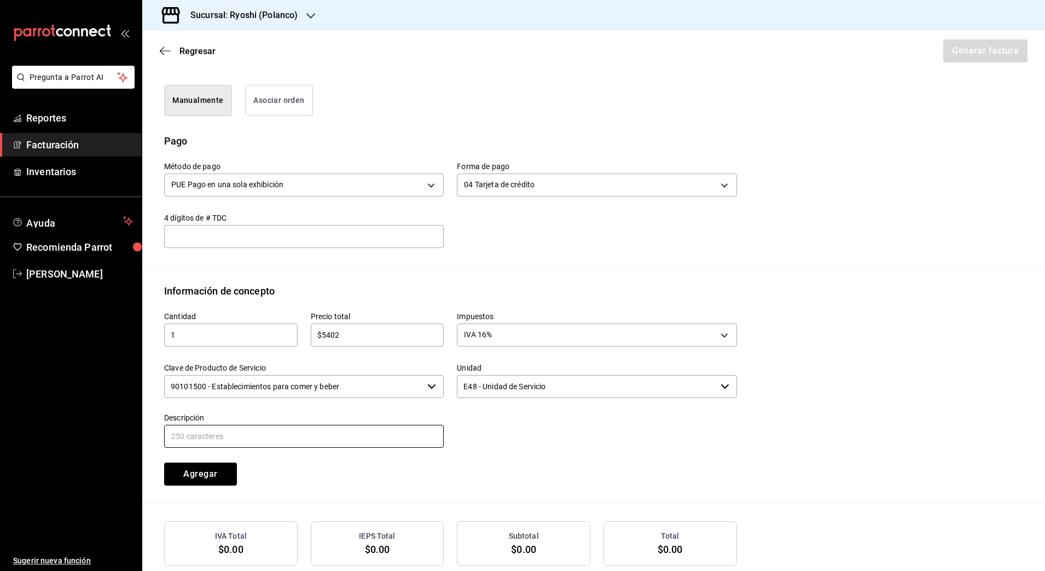
click at [355, 438] on input "text" at bounding box center [304, 436] width 280 height 23
drag, startPoint x: 305, startPoint y: 434, endPoint x: 305, endPoint y: 451, distance: 17.0
click at [305, 436] on input "Consumo de alimentos y bebidas 290825" at bounding box center [304, 436] width 280 height 23
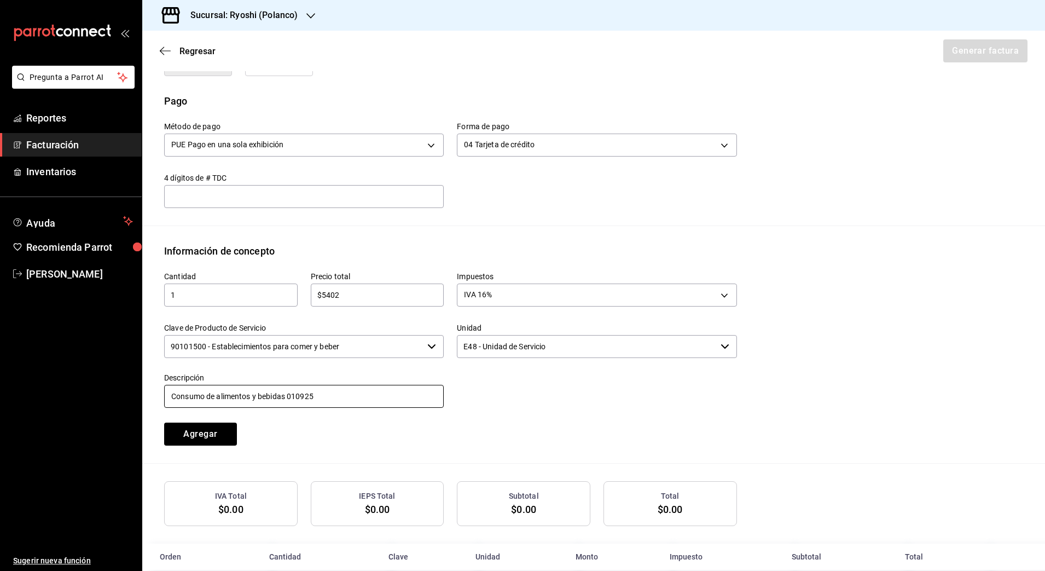
scroll to position [335, 0]
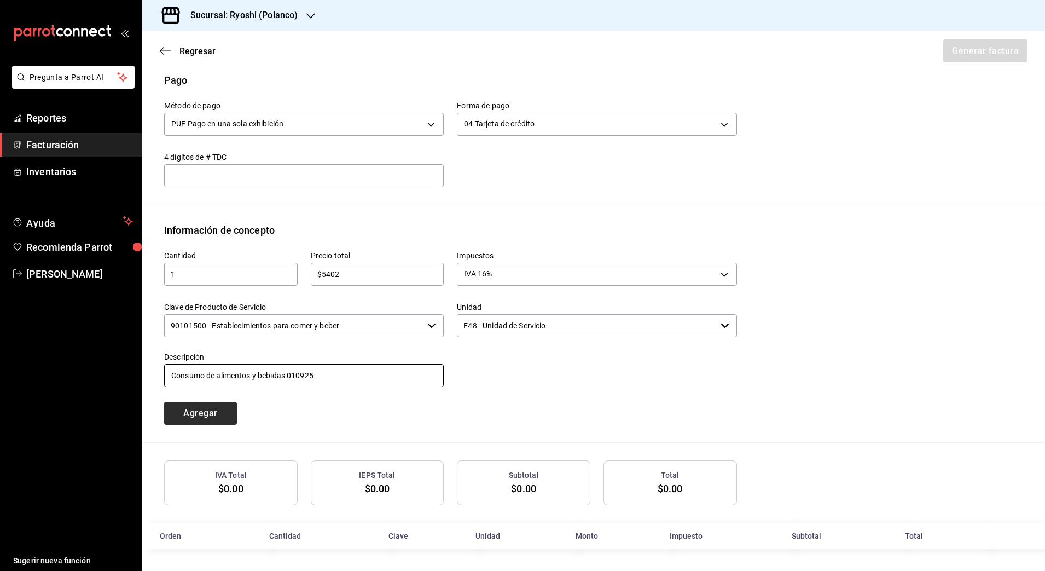
type input "Consumo de alimentos y bebidas 010925"
click at [208, 413] on button "Agregar" at bounding box center [200, 413] width 73 height 23
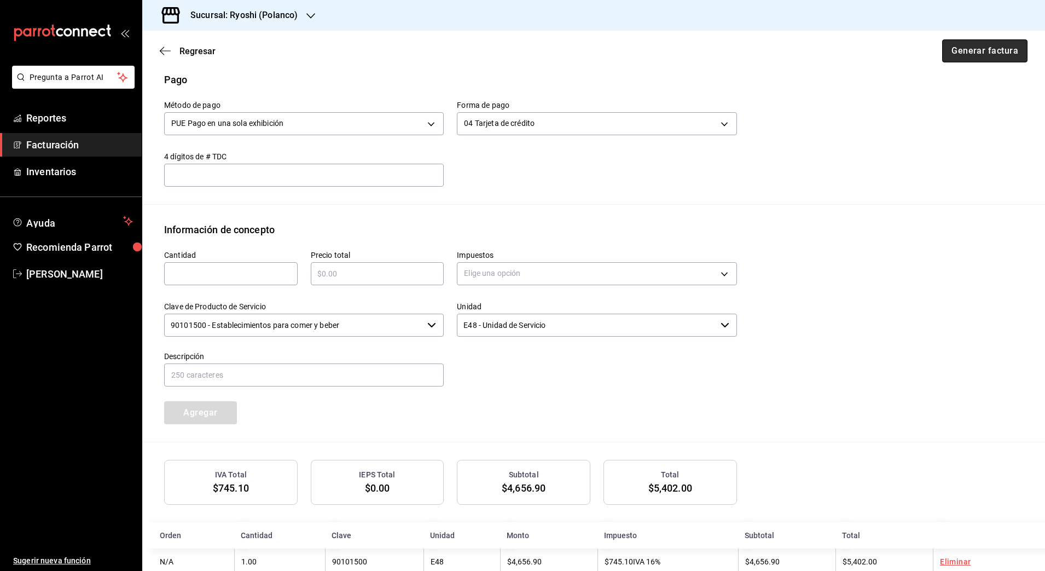
click at [971, 53] on button "Generar factura" at bounding box center [984, 50] width 85 height 23
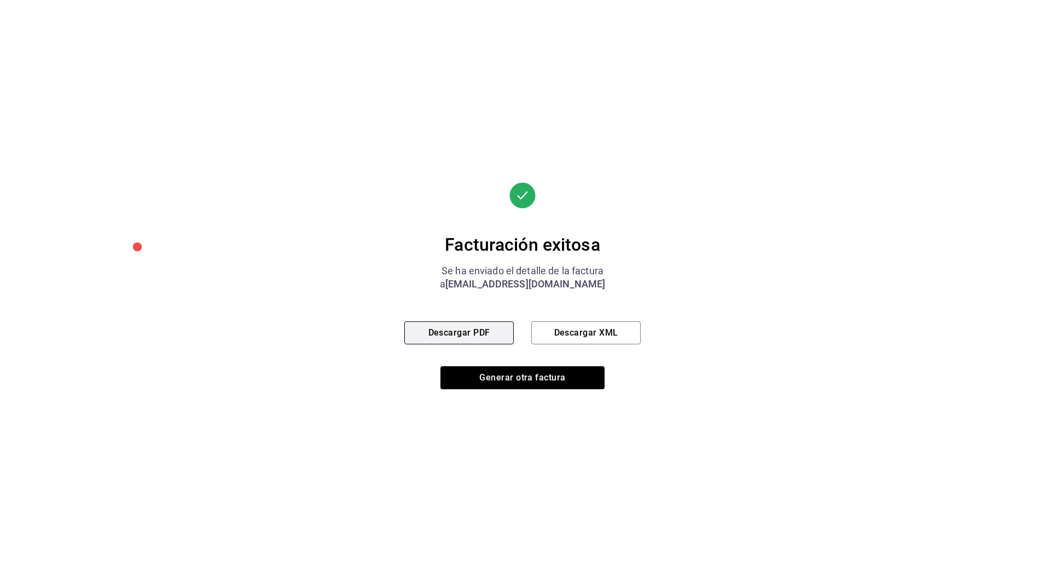
click at [455, 333] on button "Descargar PDF" at bounding box center [458, 332] width 109 height 23
click at [551, 338] on button "Descargar XML" at bounding box center [585, 332] width 109 height 23
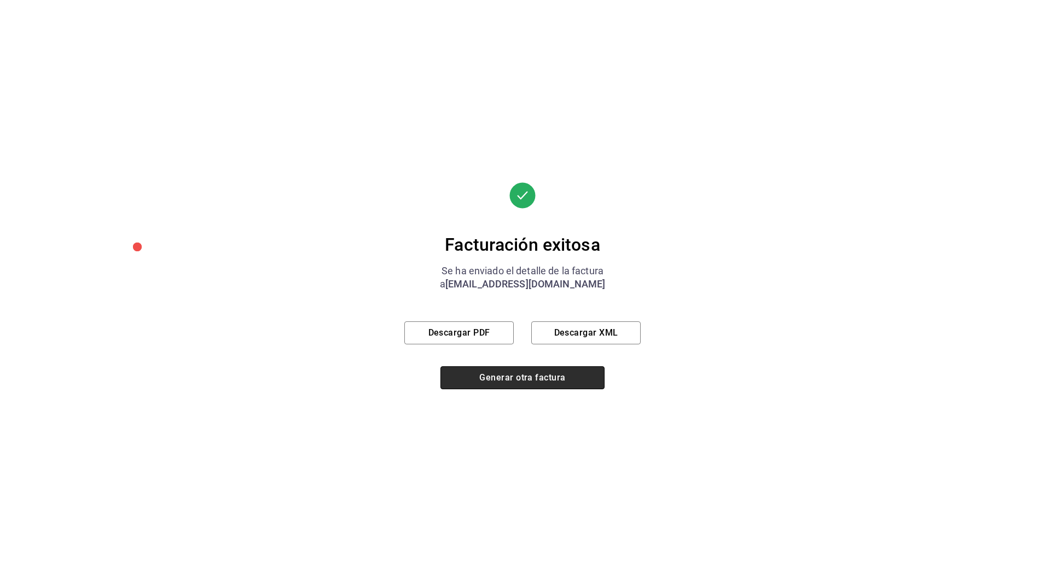
click at [510, 381] on button "Generar otra factura" at bounding box center [523, 377] width 164 height 23
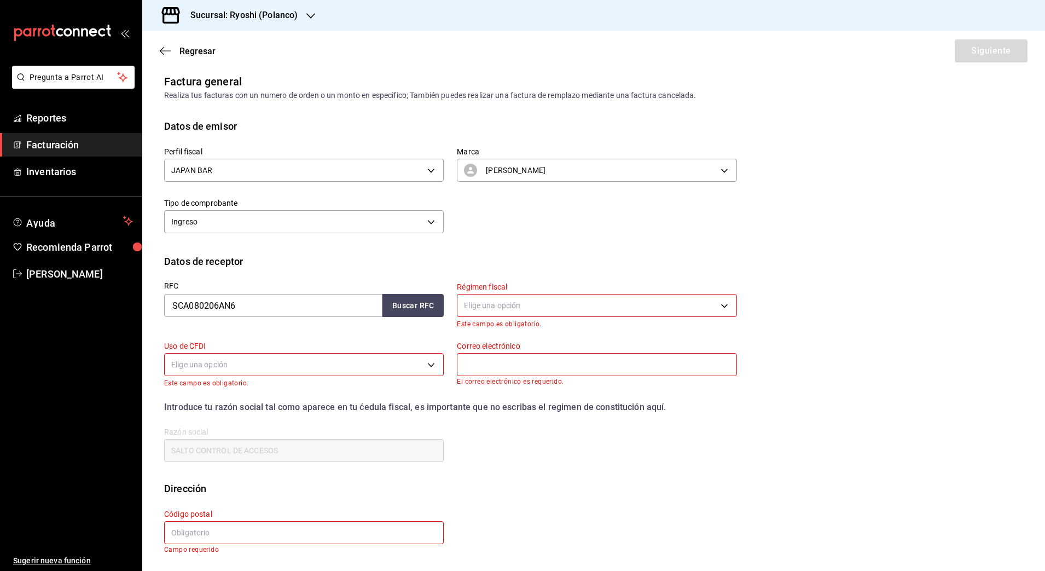
scroll to position [0, 0]
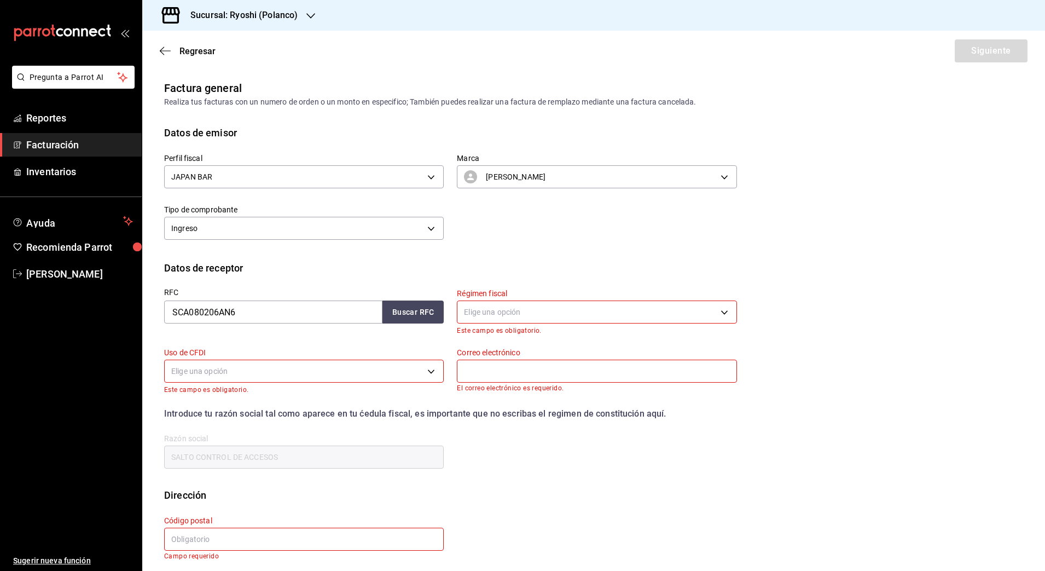
click at [43, 141] on span "Facturación" at bounding box center [79, 144] width 107 height 15
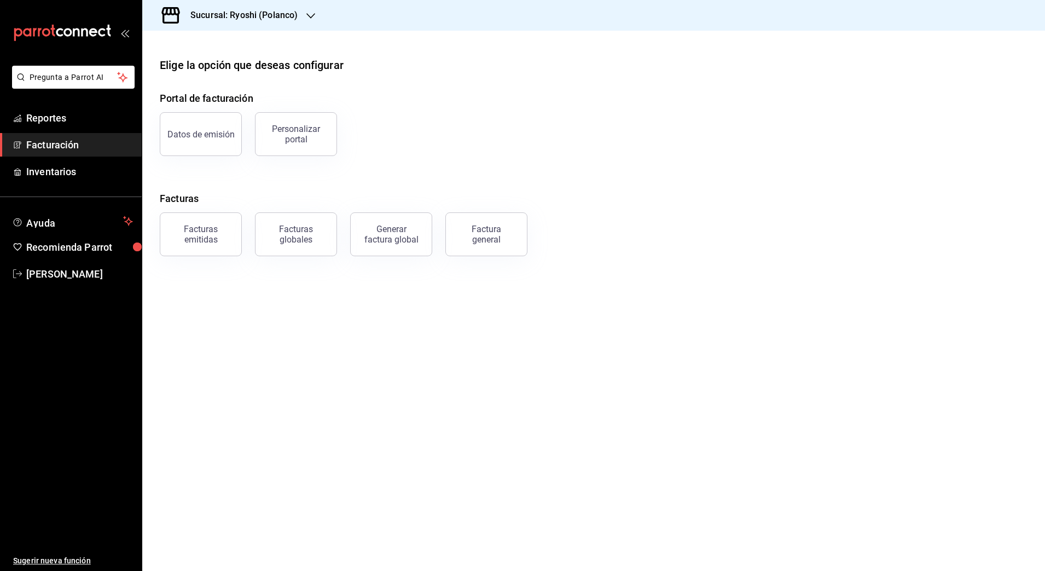
click at [226, 8] on div "Sucursal: Ryoshi (Polanco)" at bounding box center [235, 15] width 169 height 31
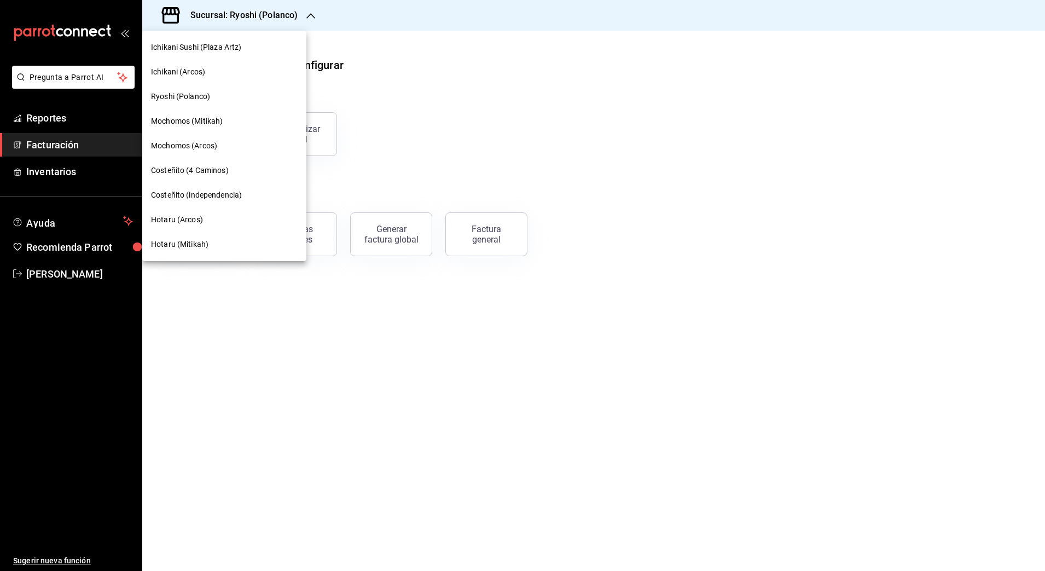
click at [206, 245] on span "Hotaru (Mitikah)" at bounding box center [179, 244] width 57 height 11
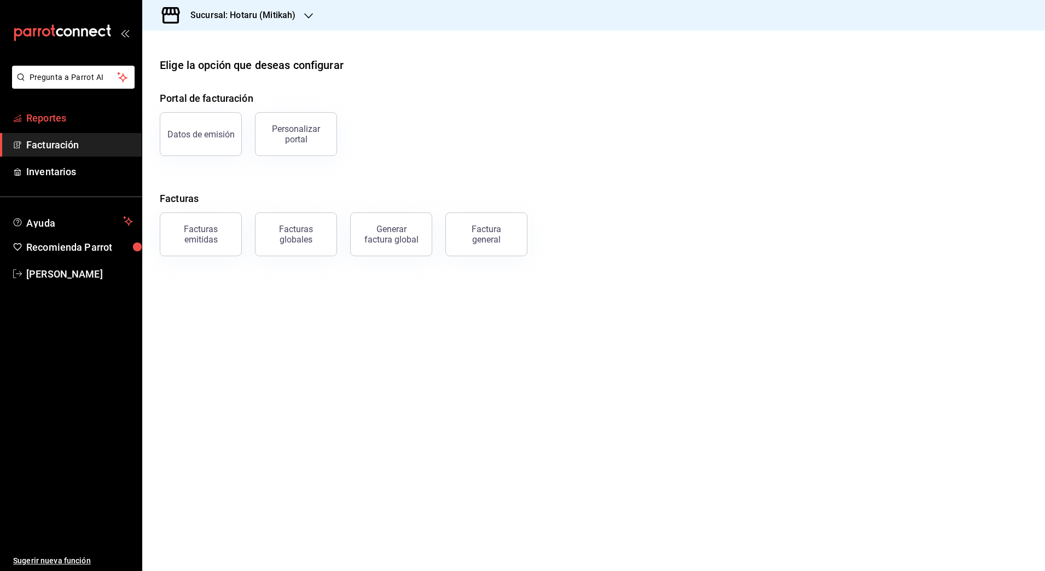
click at [39, 118] on span "Reportes" at bounding box center [79, 118] width 107 height 15
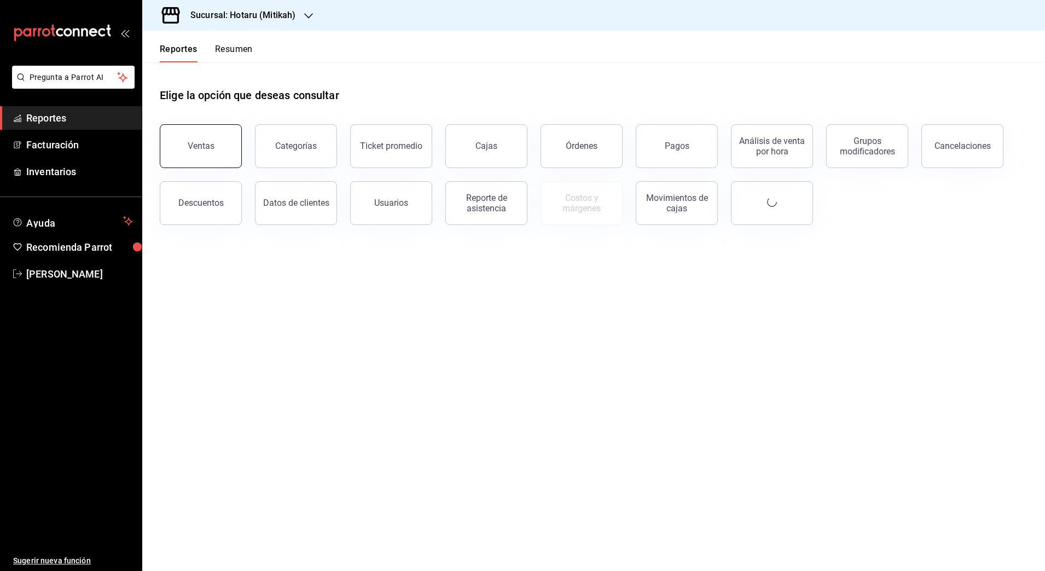
click at [190, 148] on div "Ventas" at bounding box center [201, 146] width 27 height 10
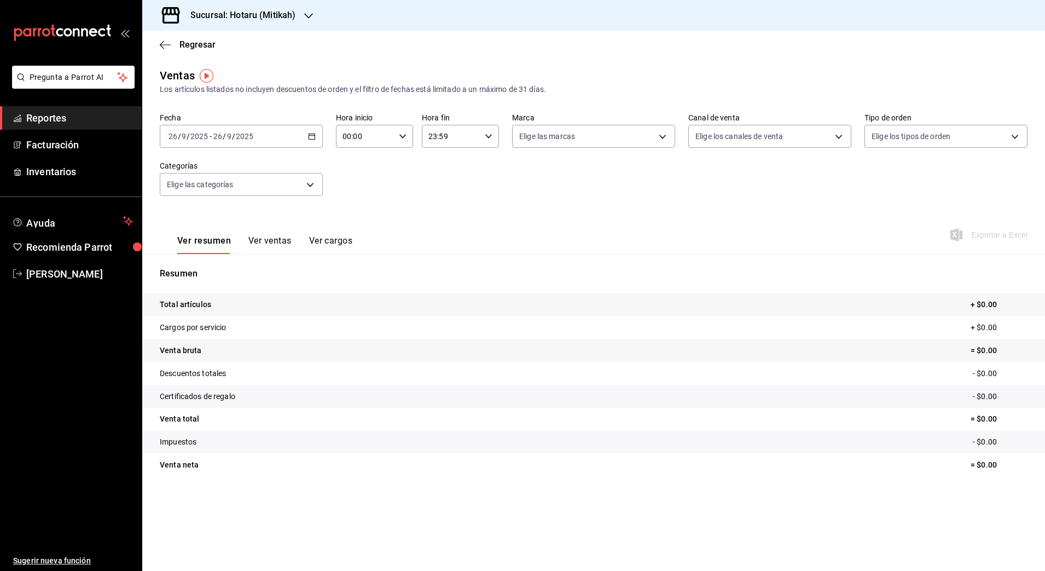
click at [314, 139] on \(Stroke\) "button" at bounding box center [312, 137] width 7 height 6
click at [218, 261] on li "Rango de fechas" at bounding box center [211, 268] width 102 height 25
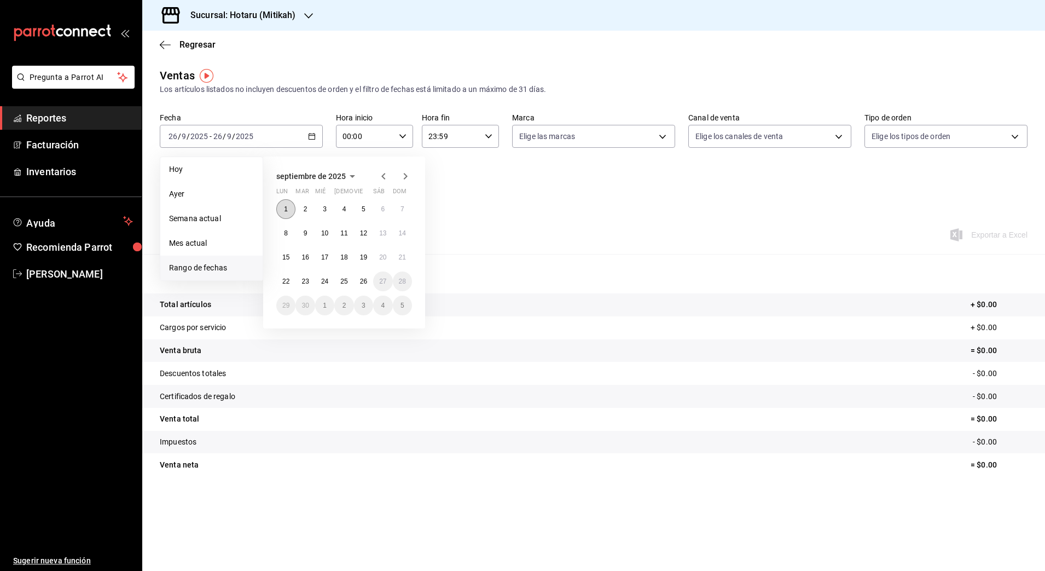
click at [289, 210] on button "1" at bounding box center [285, 209] width 19 height 20
click at [362, 287] on button "26" at bounding box center [363, 281] width 19 height 20
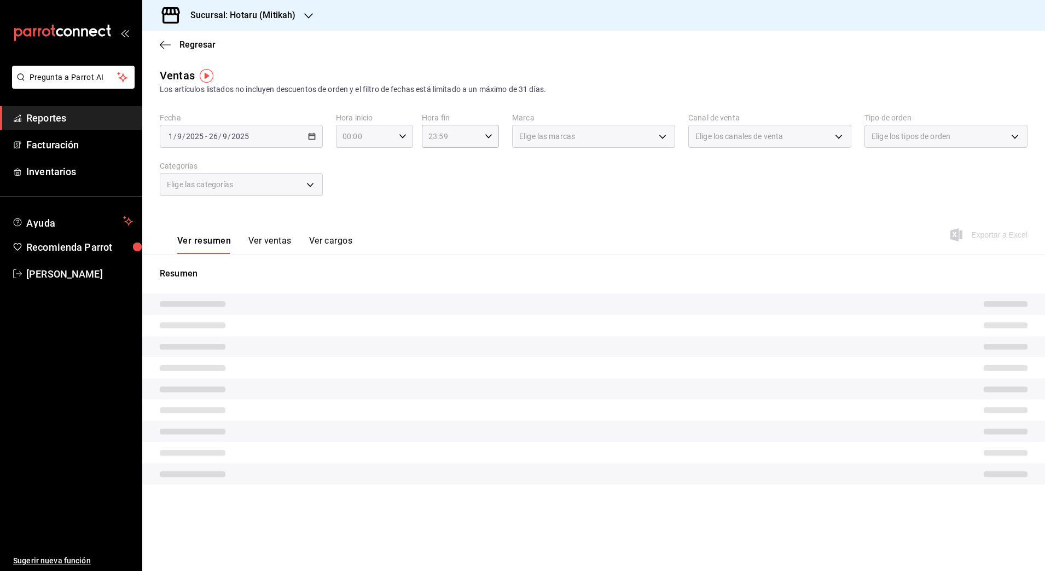
click at [404, 139] on icon "button" at bounding box center [403, 136] width 8 height 8
click at [358, 223] on span "05" at bounding box center [355, 227] width 21 height 9
type input "05:00"
click at [461, 183] on div at bounding box center [522, 285] width 1045 height 571
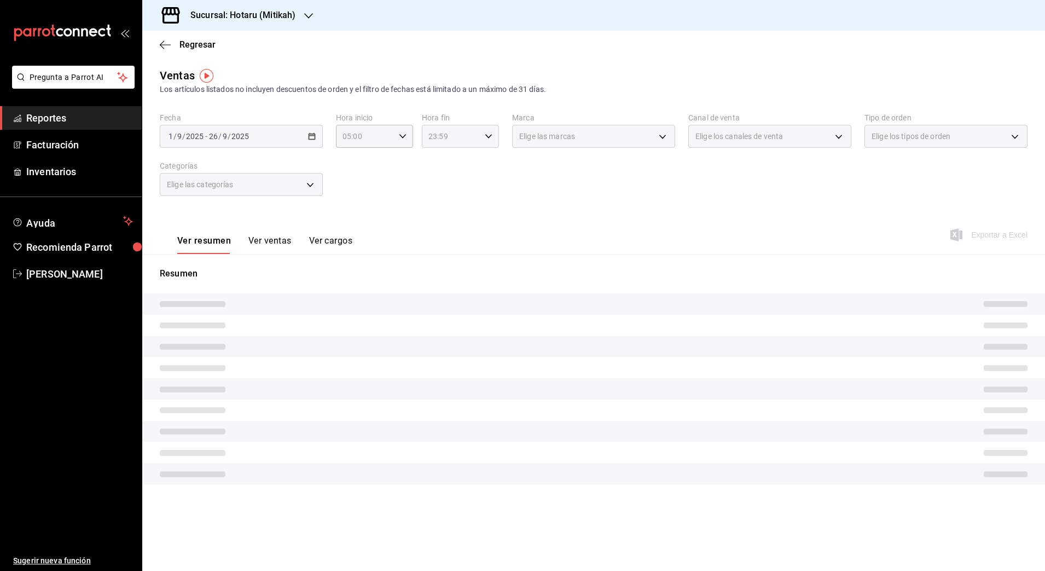
click at [485, 138] on icon "button" at bounding box center [489, 136] width 8 height 8
click at [447, 194] on button "04" at bounding box center [441, 201] width 34 height 22
type input "04:59"
click at [560, 201] on div at bounding box center [522, 285] width 1045 height 571
